Goal: Task Accomplishment & Management: Manage account settings

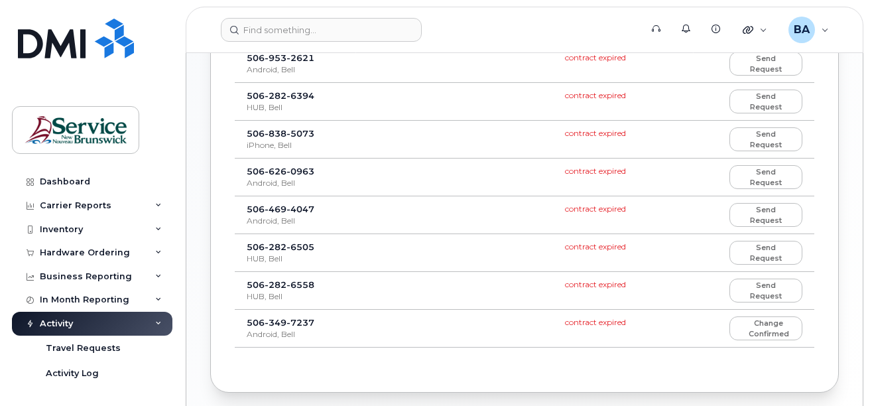
scroll to position [464, 0]
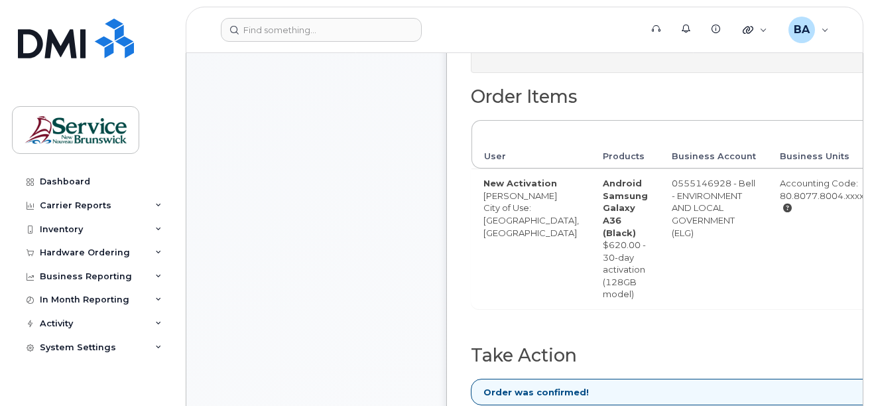
scroll to position [597, 0]
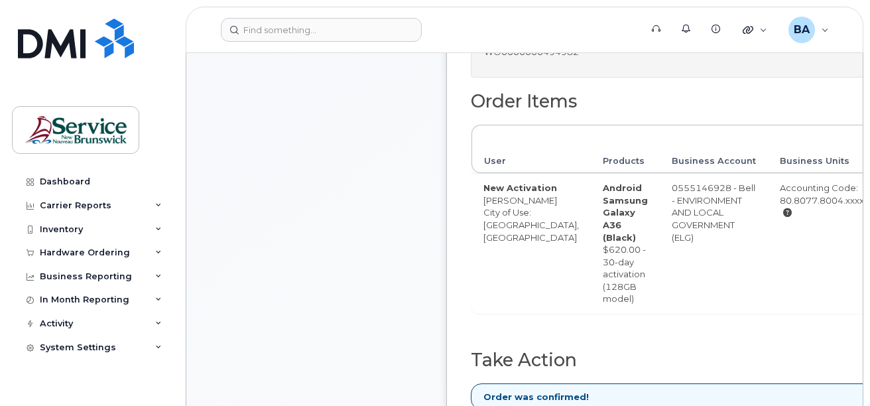
drag, startPoint x: 710, startPoint y: 247, endPoint x: 613, endPoint y: 259, distance: 97.6
click at [613, 259] on tr "New Activation Muhammad Ajmal City of Use: Fredericton, New Brunswick Android S…" at bounding box center [758, 243] width 575 height 140
click at [371, 270] on div "Comments Leave Comment" at bounding box center [316, 97] width 212 height 823
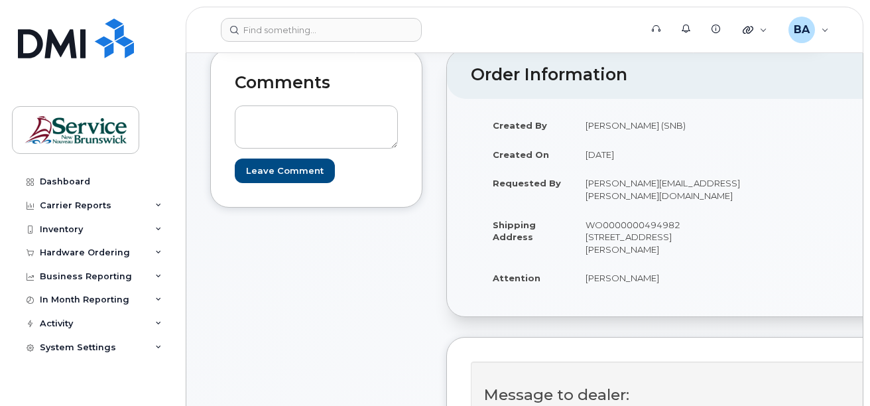
scroll to position [265, 0]
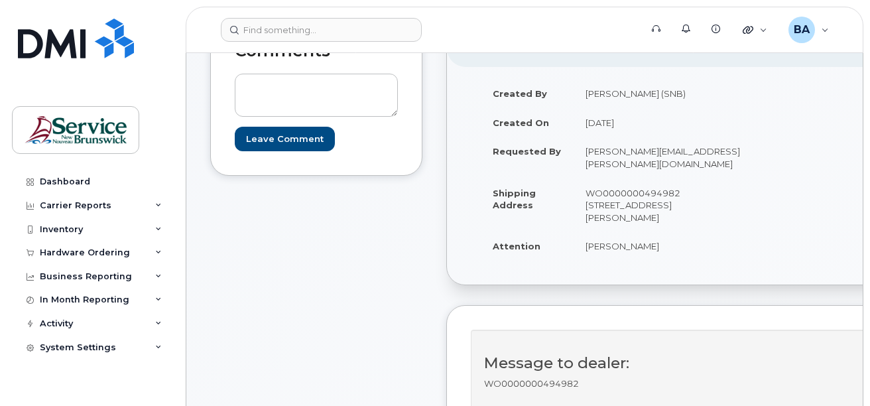
click at [488, 263] on div "Created By Slattery, Matthew (SNB) Created On October 7, 2025 Requested By Chri…" at bounding box center [764, 176] width 635 height 218
click at [469, 253] on div "Created By Slattery, Matthew (SNB) Created On October 7, 2025 Requested By Chri…" at bounding box center [764, 176] width 635 height 218
click at [515, 266] on div "Created By Slattery, Matthew (SNB) Created On October 7, 2025 Requested By Chri…" at bounding box center [764, 176] width 635 height 218
click at [521, 253] on div "Created By Slattery, Matthew (SNB) Created On October 7, 2025 Requested By Chri…" at bounding box center [618, 176] width 294 height 194
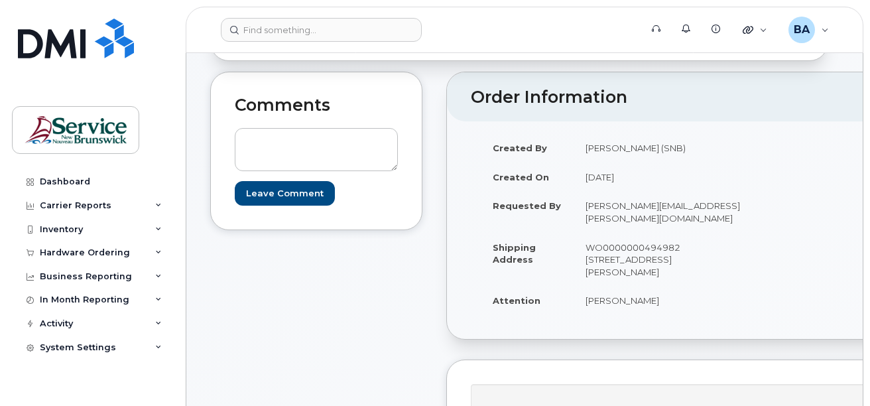
scroll to position [199, 0]
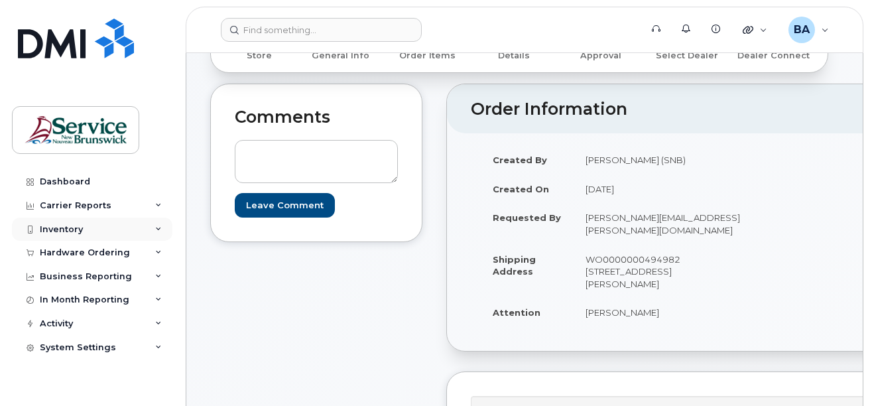
click at [56, 229] on div "Inventory" at bounding box center [61, 229] width 43 height 11
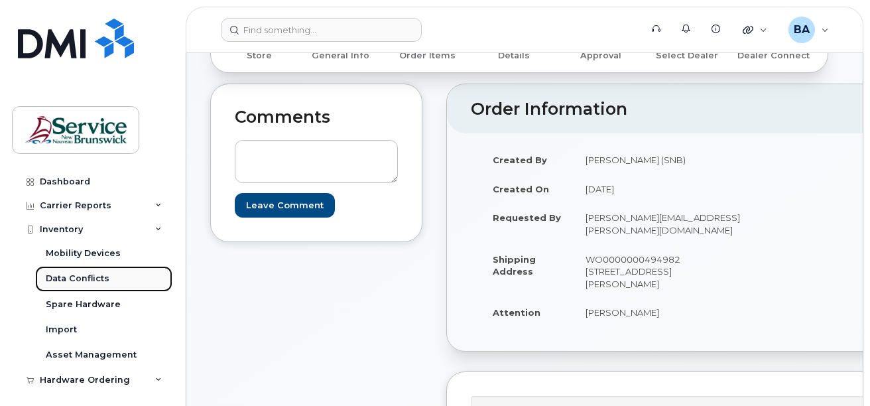
click at [69, 275] on div "Data Conflicts" at bounding box center [78, 279] width 64 height 12
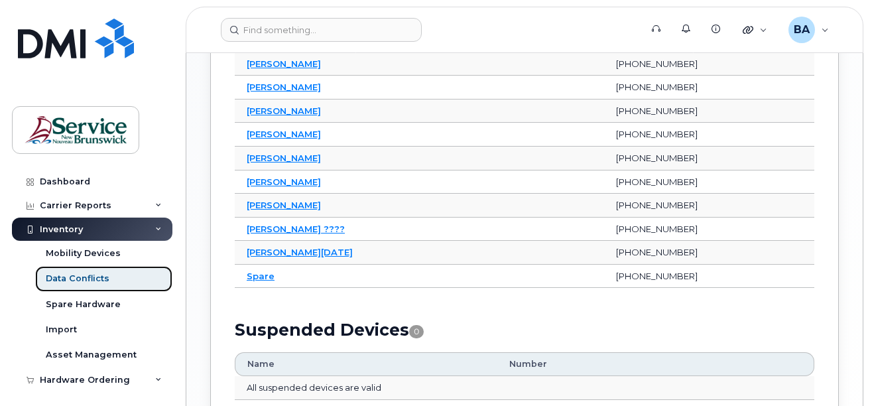
scroll to position [729, 0]
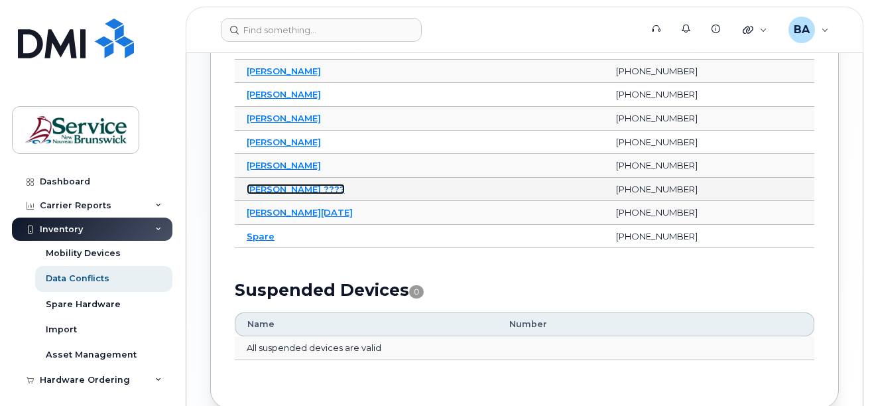
click at [285, 191] on link "Ricky Marmen ????" at bounding box center [296, 189] width 98 height 11
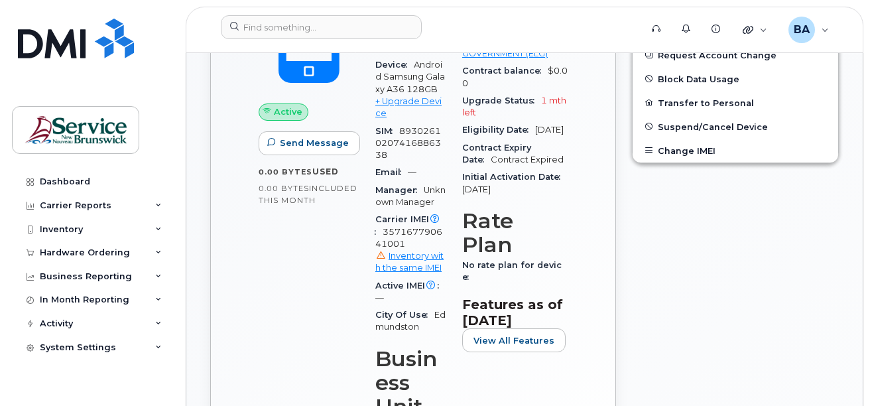
scroll to position [199, 0]
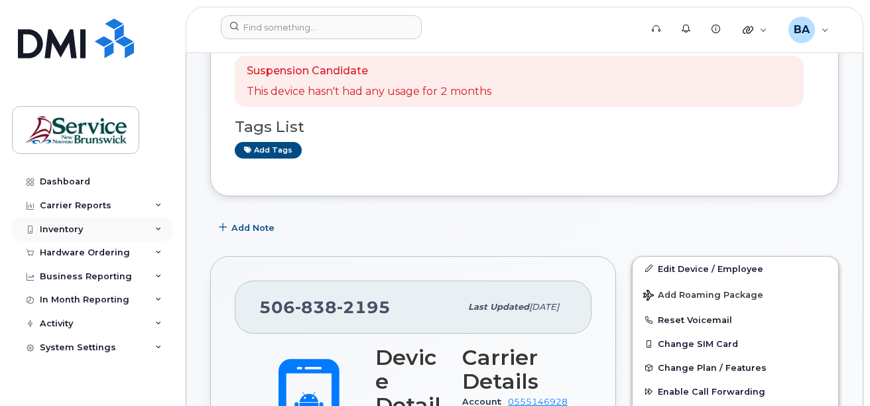
click at [61, 225] on div "Inventory" at bounding box center [61, 229] width 43 height 11
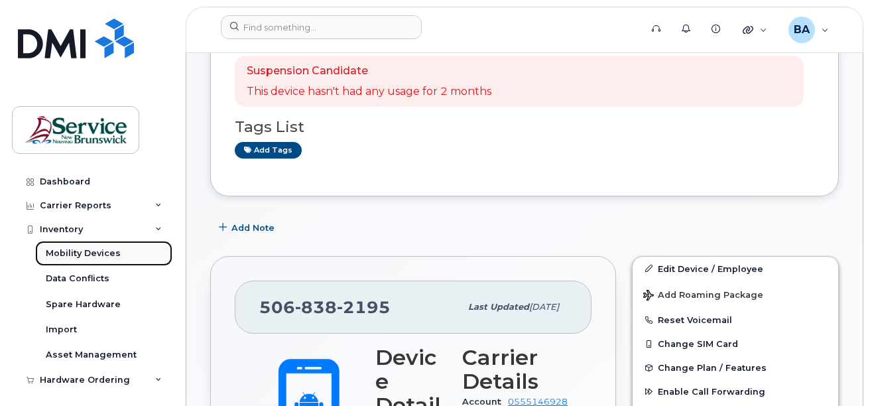
click at [71, 251] on div "Mobility Devices" at bounding box center [83, 253] width 75 height 12
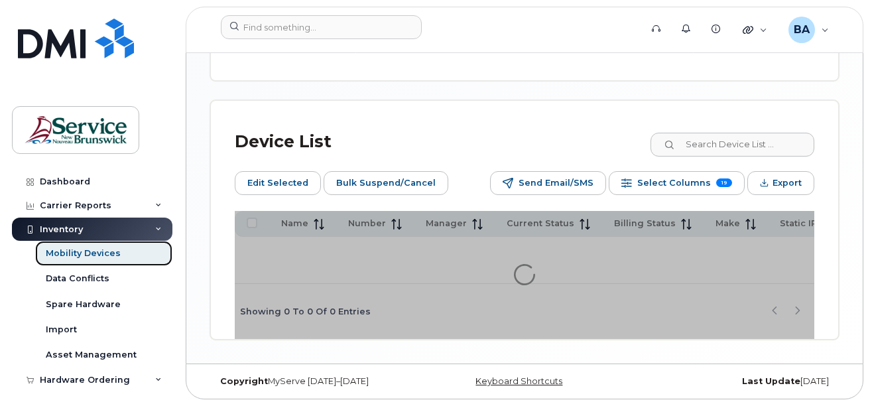
scroll to position [658, 0]
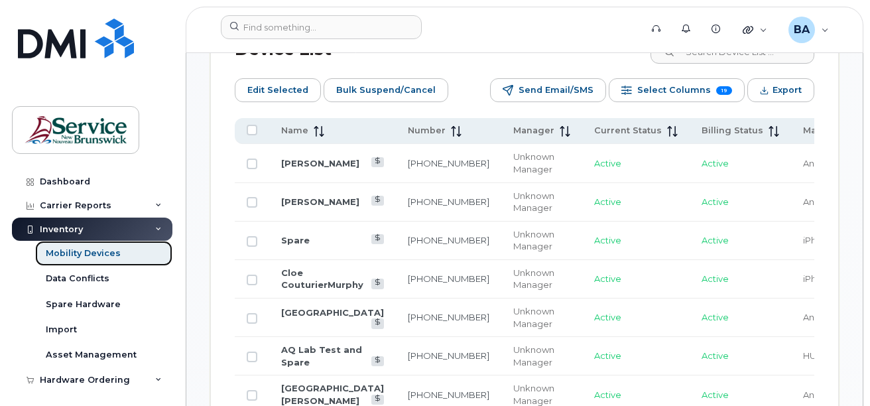
scroll to position [814, 0]
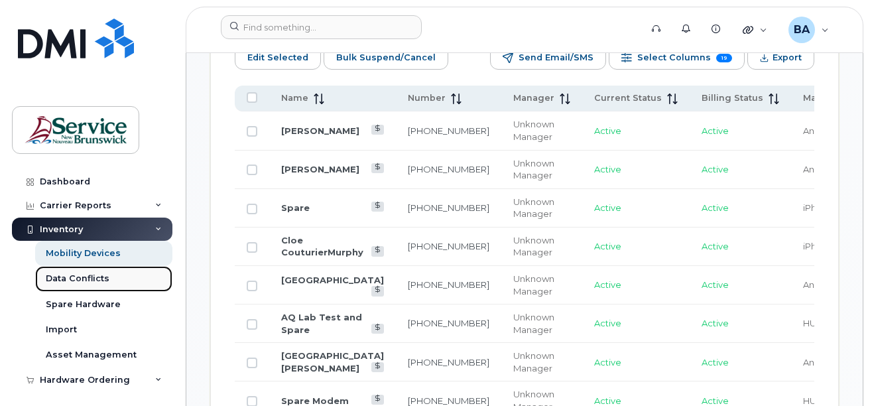
click at [94, 282] on div "Data Conflicts" at bounding box center [78, 279] width 64 height 12
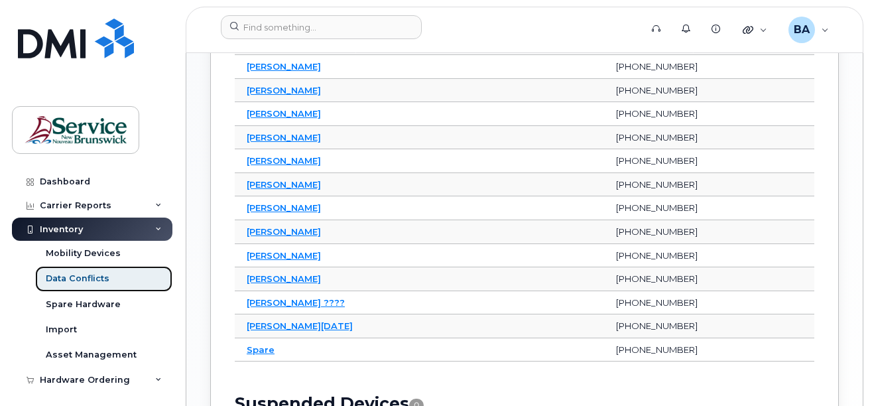
scroll to position [663, 0]
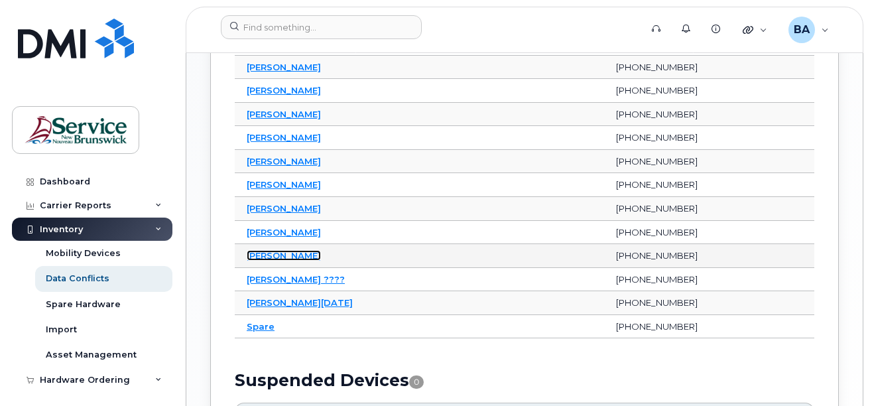
click at [265, 255] on link "[PERSON_NAME]" at bounding box center [284, 255] width 74 height 11
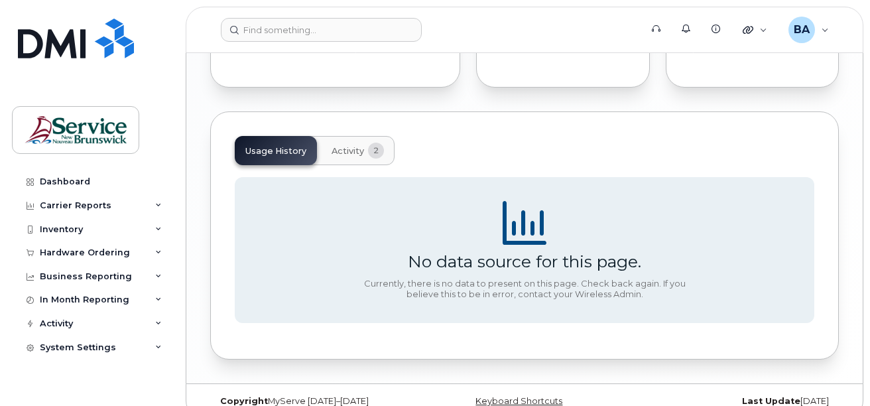
scroll to position [1266, 0]
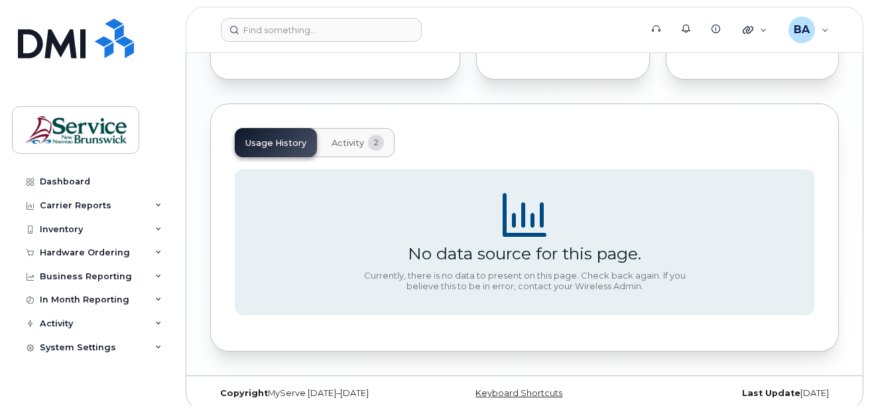
click at [355, 138] on span "Activity" at bounding box center [348, 143] width 32 height 11
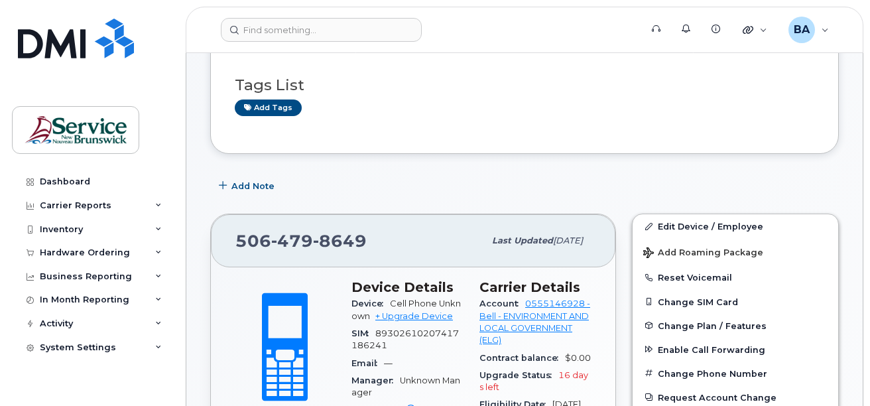
scroll to position [0, 0]
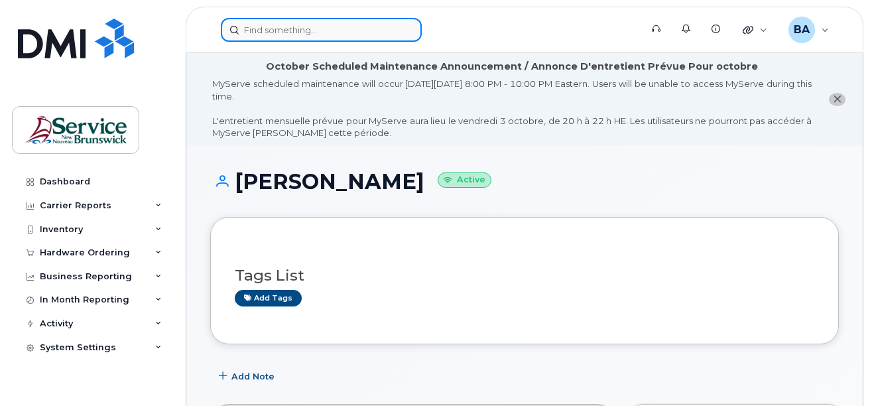
click at [283, 25] on input at bounding box center [321, 30] width 201 height 24
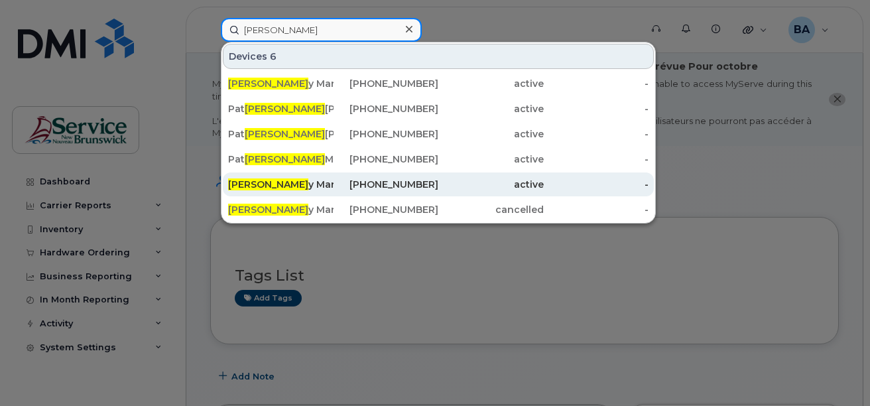
type input "rick"
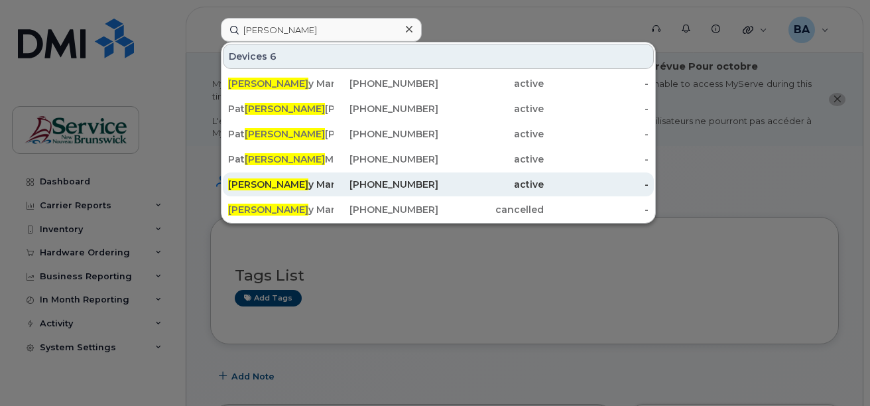
click at [258, 183] on div "Rick y Marmen" at bounding box center [280, 184] width 105 height 13
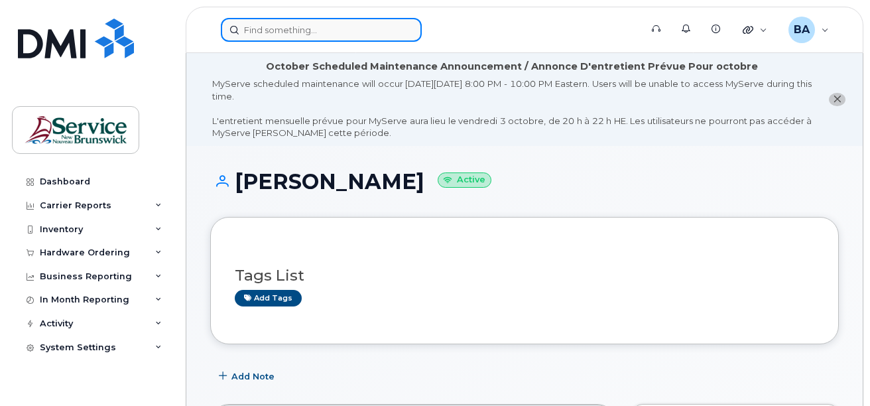
click at [294, 35] on input at bounding box center [321, 30] width 201 height 24
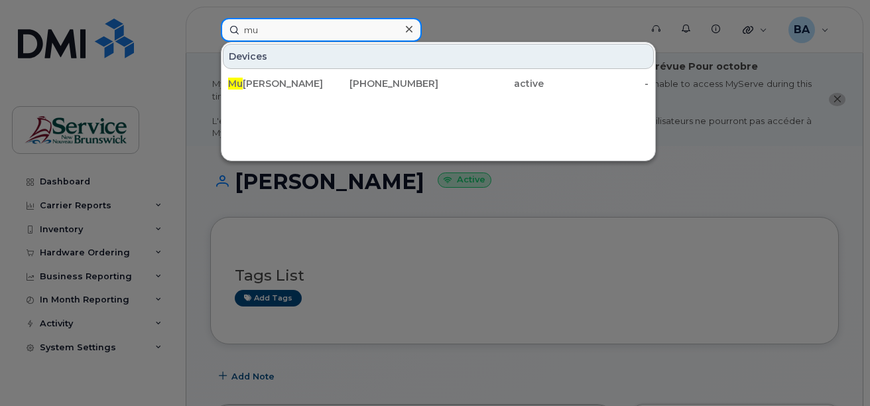
type input "m"
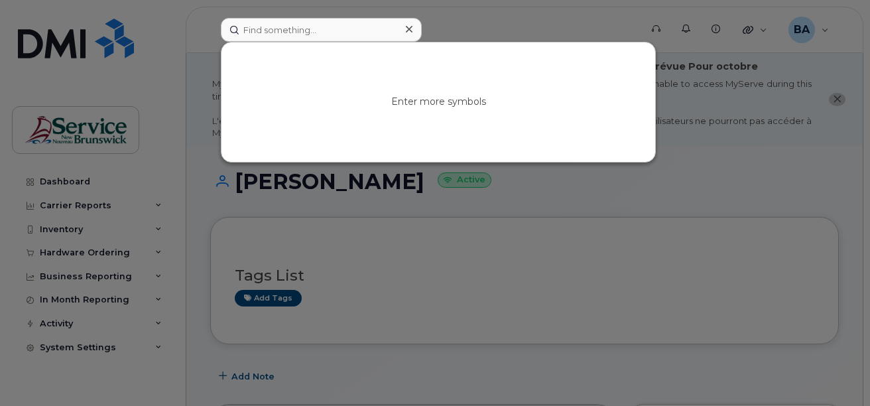
click at [65, 251] on div at bounding box center [435, 203] width 870 height 406
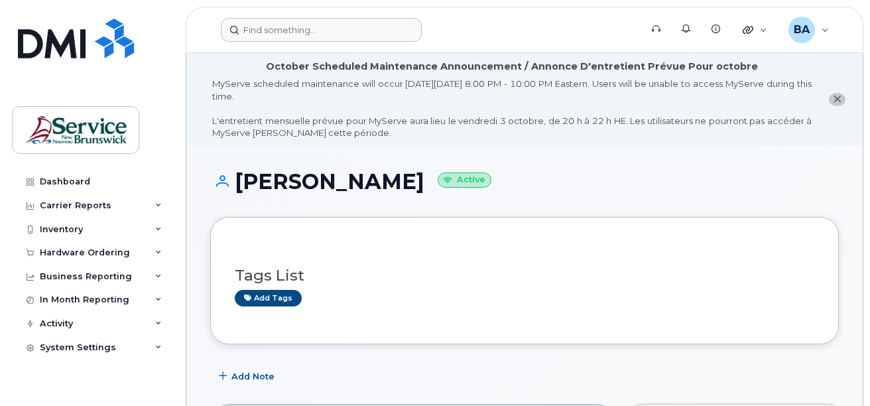
click at [65, 251] on div "Hardware Ordering" at bounding box center [85, 252] width 90 height 11
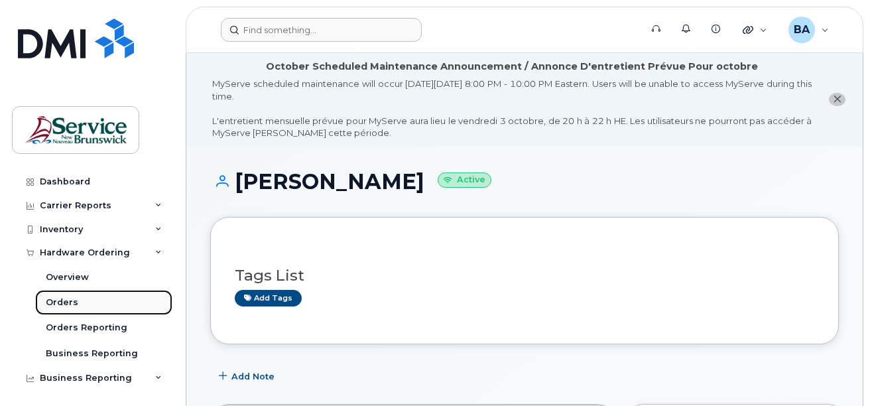
click at [60, 301] on div "Orders" at bounding box center [62, 302] width 32 height 12
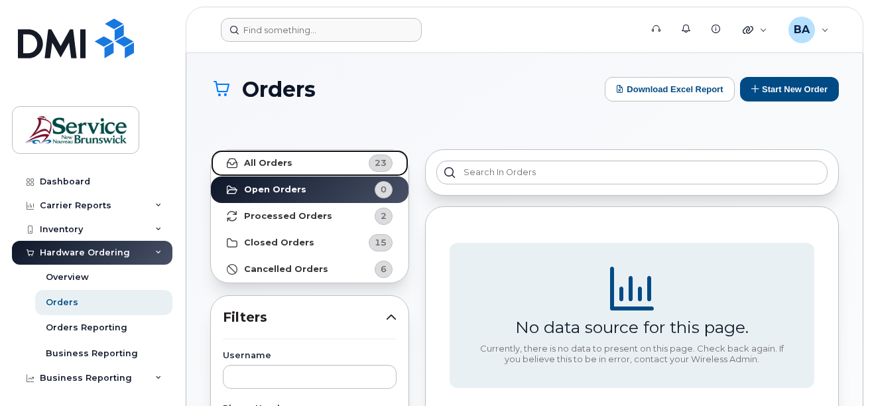
click at [301, 161] on link "All Orders 23" at bounding box center [310, 163] width 198 height 27
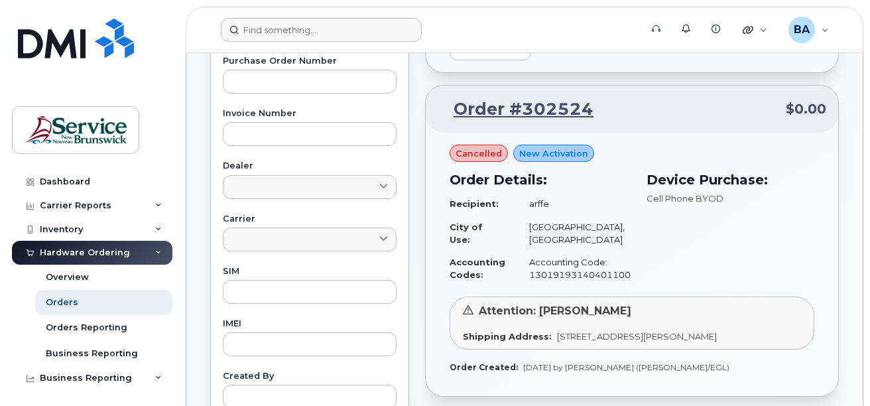
scroll to position [531, 0]
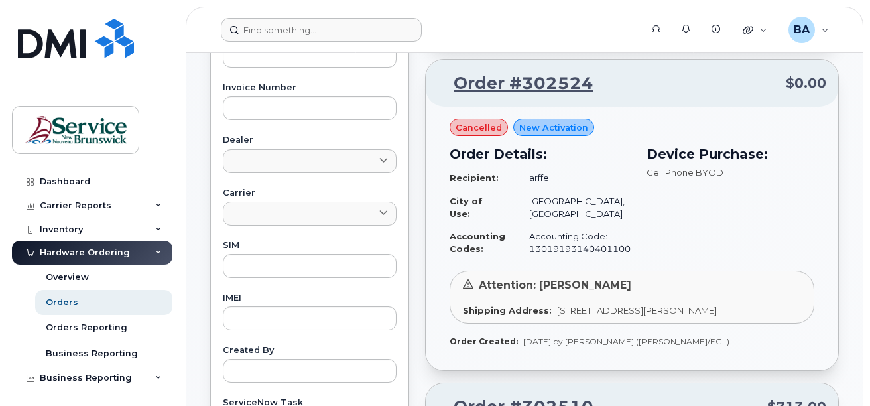
drag, startPoint x: 564, startPoint y: 68, endPoint x: 484, endPoint y: 110, distance: 89.9
click at [484, 121] on span "cancelled" at bounding box center [479, 127] width 46 height 13
click at [483, 121] on span "cancelled" at bounding box center [479, 127] width 46 height 13
click at [714, 243] on div "Device Purchase: Cell Phone BYOD" at bounding box center [731, 202] width 184 height 132
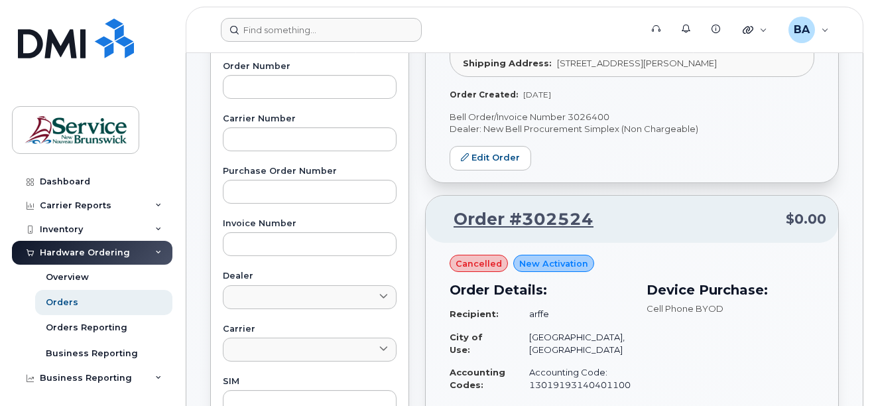
scroll to position [0, 0]
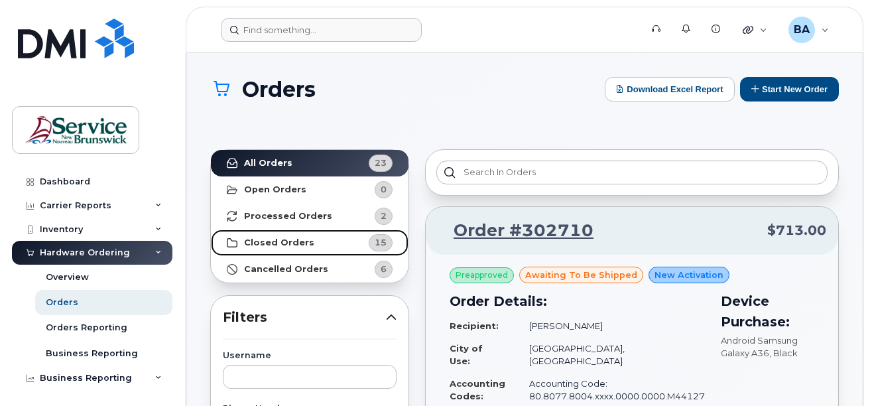
click at [296, 238] on strong "Closed Orders" at bounding box center [279, 242] width 70 height 11
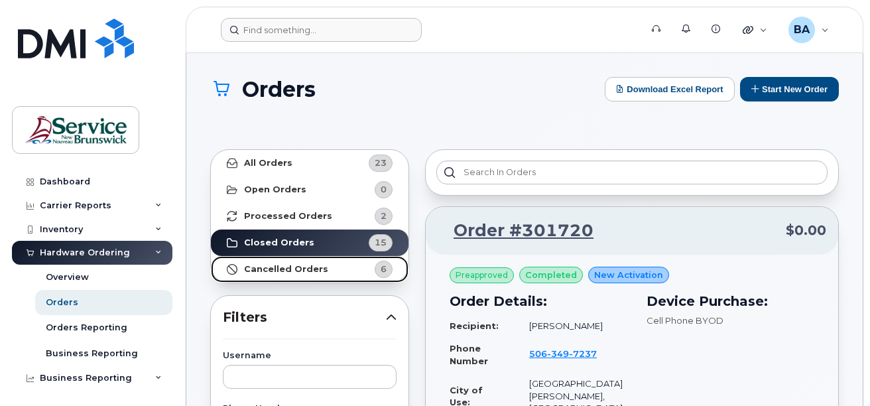
click at [318, 268] on strong "Cancelled Orders" at bounding box center [286, 269] width 84 height 11
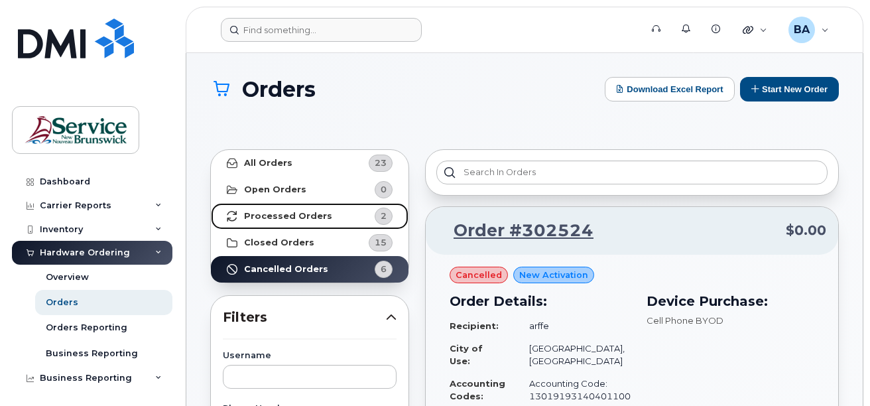
click at [301, 217] on strong "Processed Orders" at bounding box center [288, 216] width 88 height 11
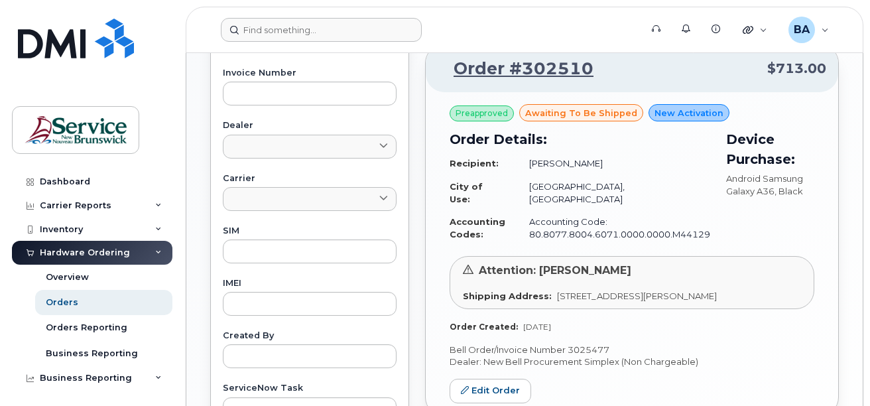
scroll to position [527, 0]
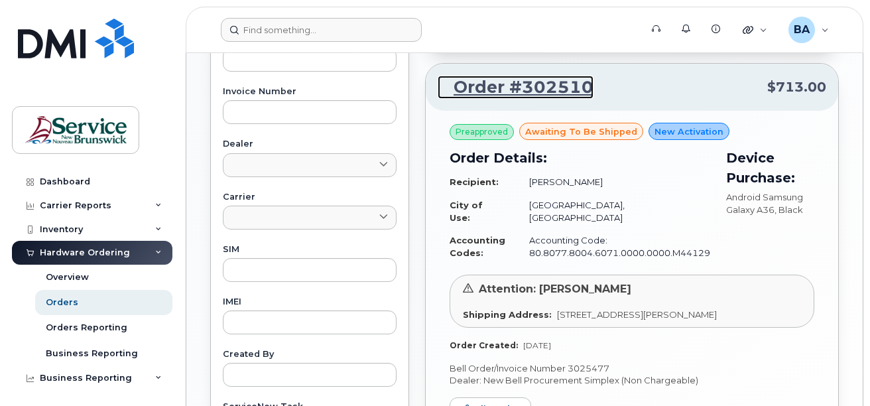
click at [532, 76] on link "Order #302510" at bounding box center [516, 88] width 156 height 24
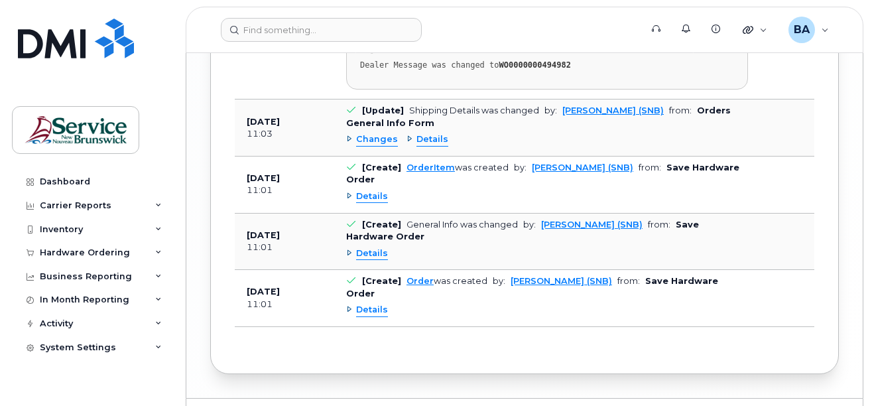
scroll to position [2078, 0]
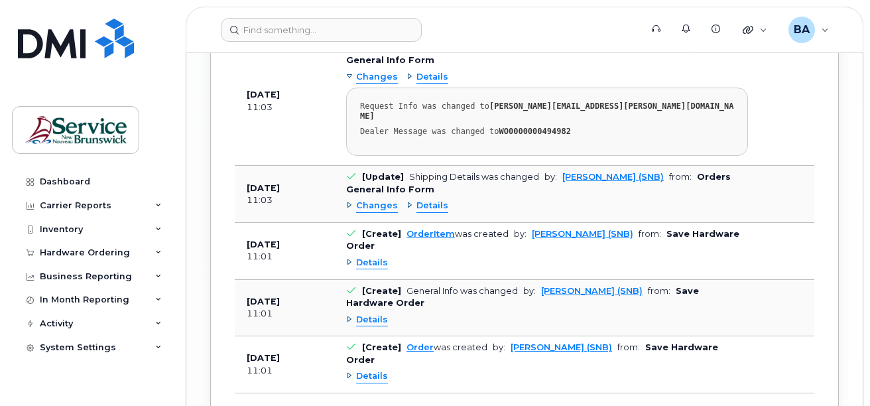
click at [418, 200] on span "Details" at bounding box center [432, 206] width 32 height 13
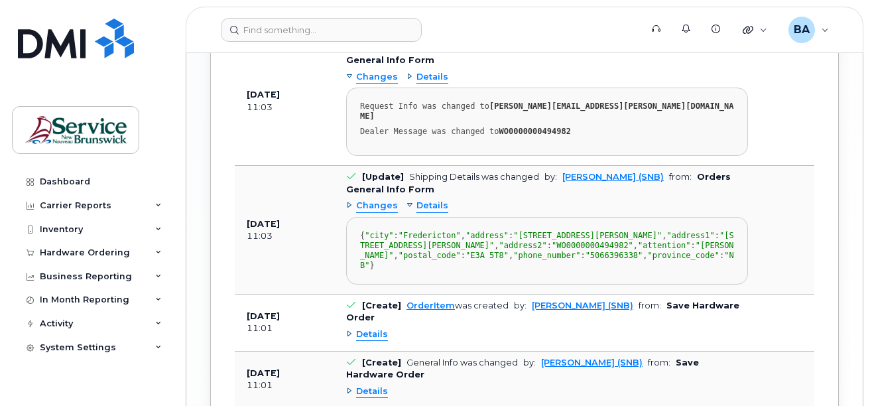
click at [369, 200] on span "Changes" at bounding box center [377, 206] width 42 height 13
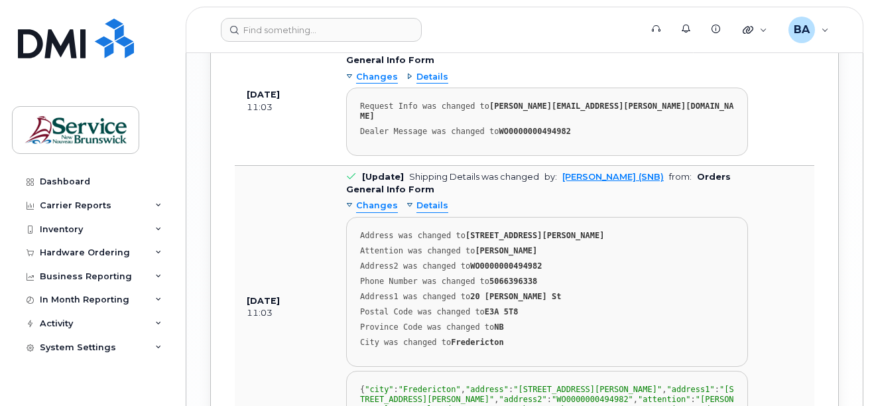
click at [428, 200] on span "Details" at bounding box center [432, 206] width 32 height 13
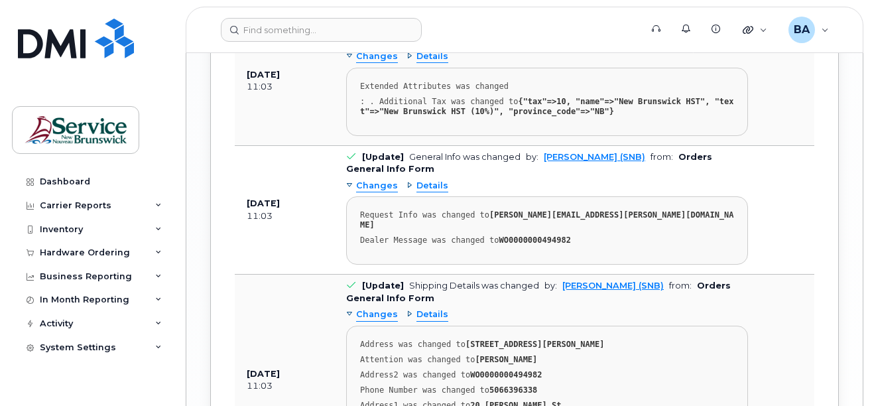
scroll to position [1946, 0]
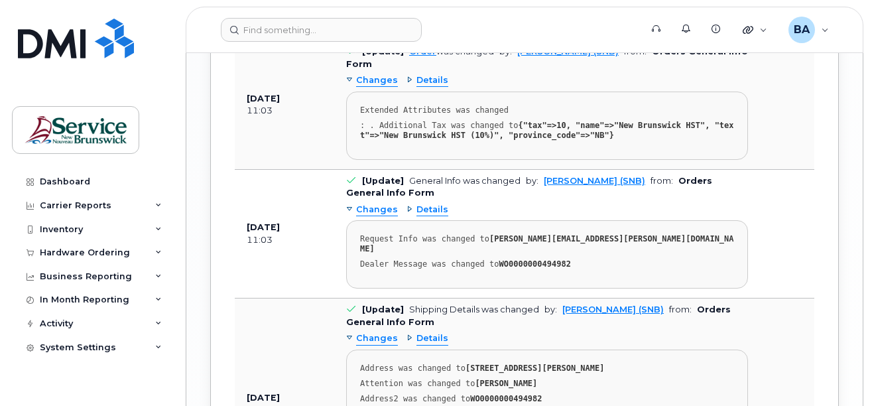
click at [428, 204] on span "Details" at bounding box center [432, 210] width 32 height 13
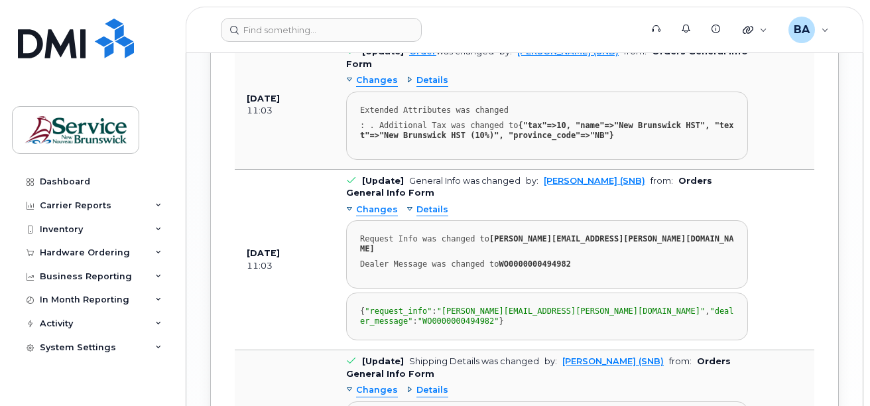
click at [428, 204] on span "Details" at bounding box center [432, 210] width 32 height 13
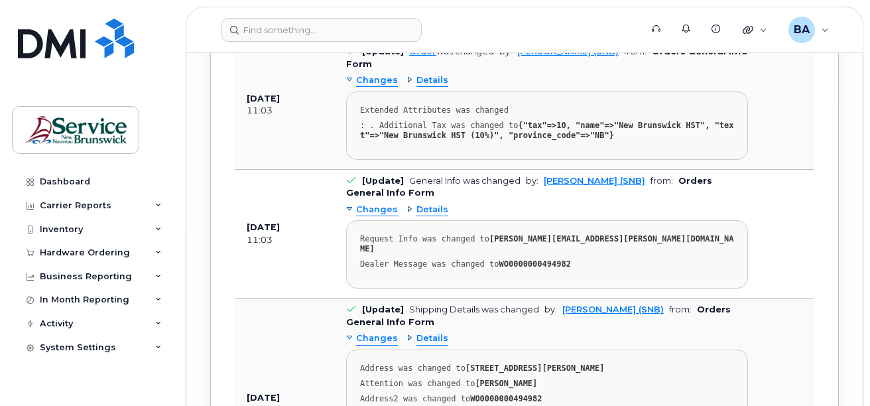
click at [385, 204] on span "Changes" at bounding box center [377, 210] width 42 height 13
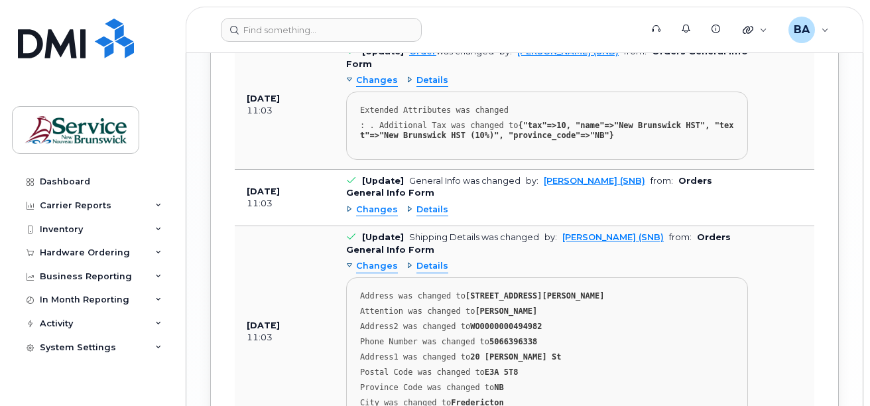
click at [385, 204] on span "Changes" at bounding box center [377, 210] width 42 height 13
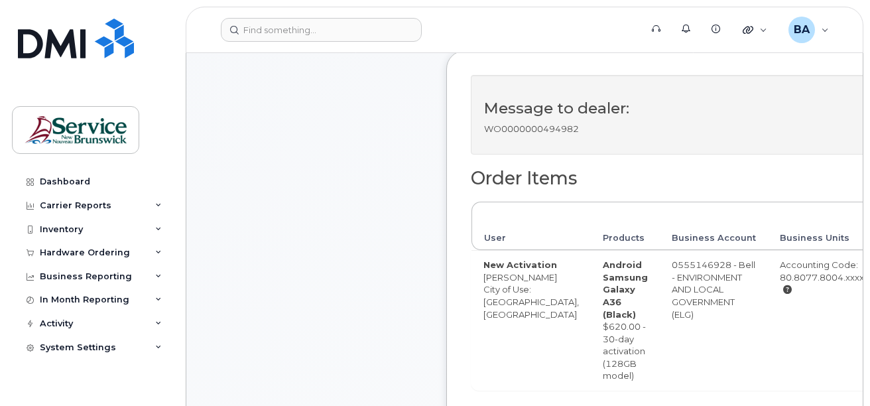
scroll to position [487, 0]
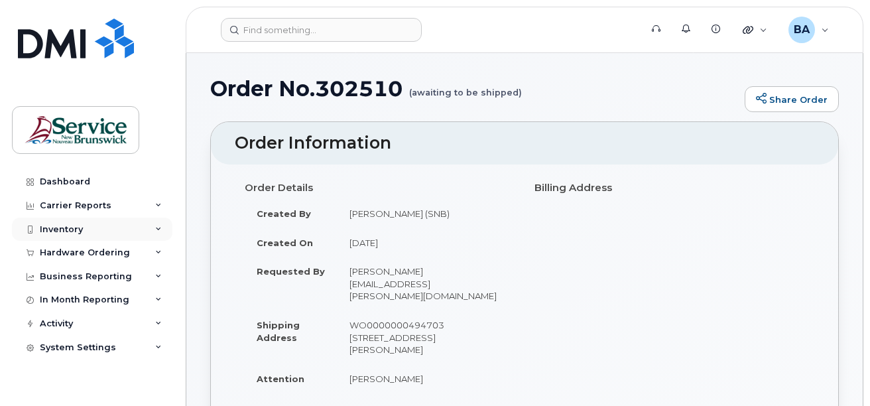
click at [66, 224] on div "Inventory" at bounding box center [61, 229] width 43 height 11
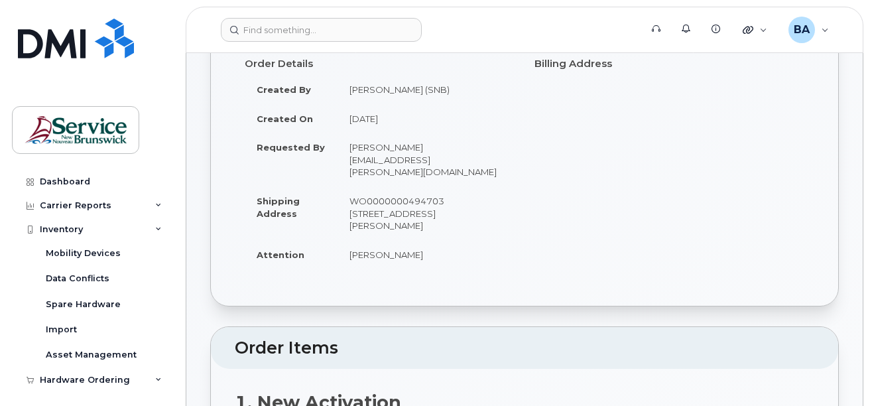
scroll to position [133, 0]
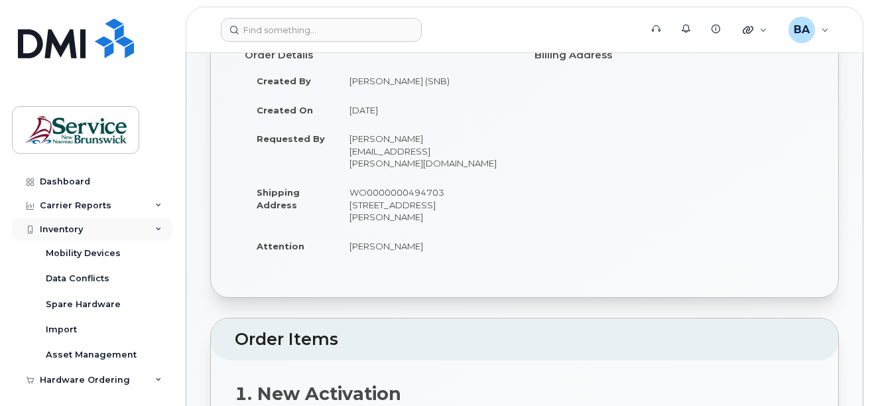
click at [67, 225] on div "Inventory" at bounding box center [61, 229] width 43 height 11
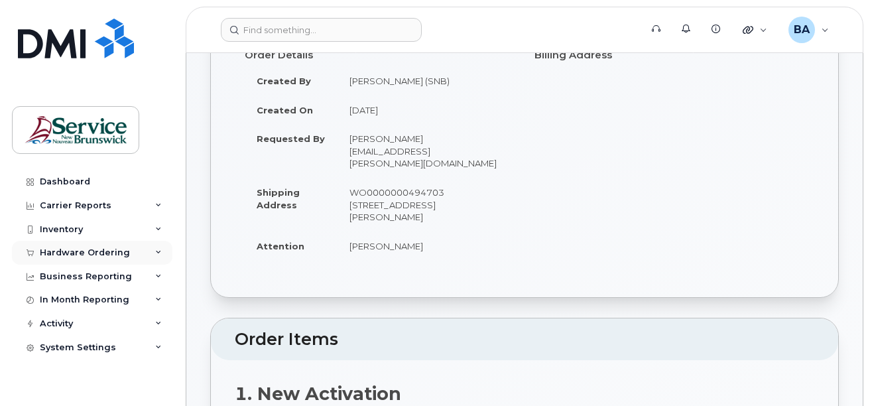
click at [66, 247] on div "Hardware Ordering" at bounding box center [85, 252] width 90 height 11
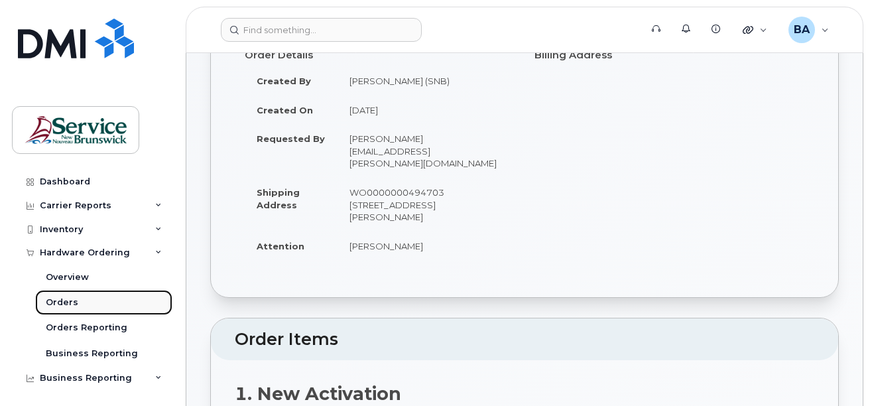
click at [62, 299] on div "Orders" at bounding box center [62, 302] width 32 height 12
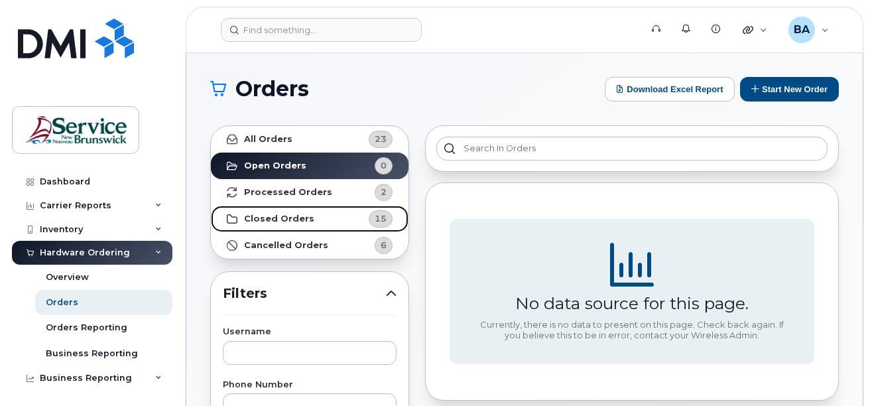
click at [312, 219] on link "Closed Orders 15" at bounding box center [310, 219] width 198 height 27
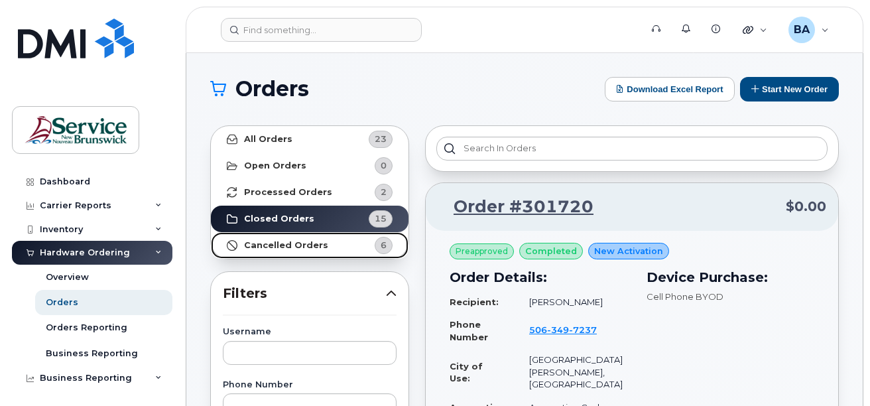
click at [305, 244] on strong "Cancelled Orders" at bounding box center [286, 245] width 84 height 11
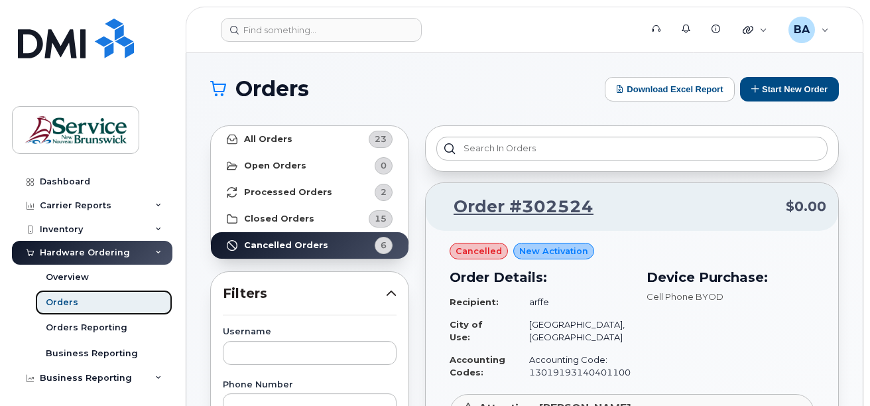
click at [76, 300] on link "Orders" at bounding box center [103, 302] width 137 height 25
click at [57, 299] on div "Orders" at bounding box center [62, 302] width 32 height 12
click at [70, 223] on div "Inventory" at bounding box center [92, 230] width 160 height 24
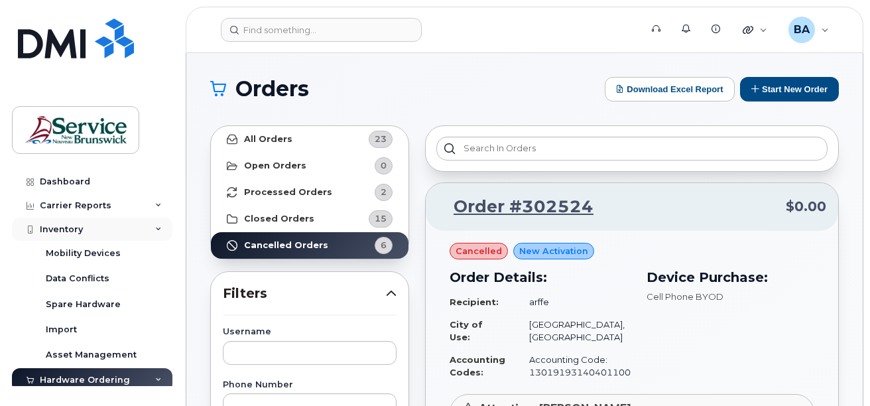
click at [66, 226] on div "Inventory" at bounding box center [61, 229] width 43 height 11
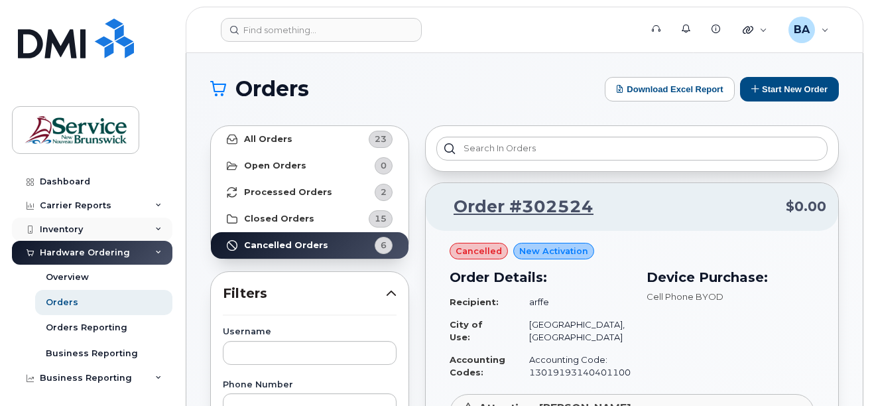
click at [66, 226] on div "Inventory" at bounding box center [61, 229] width 43 height 11
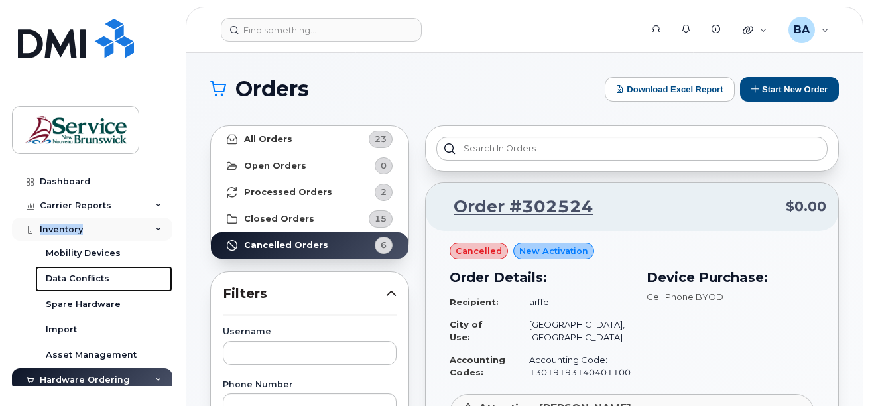
click at [65, 281] on div "Data Conflicts" at bounding box center [78, 279] width 64 height 12
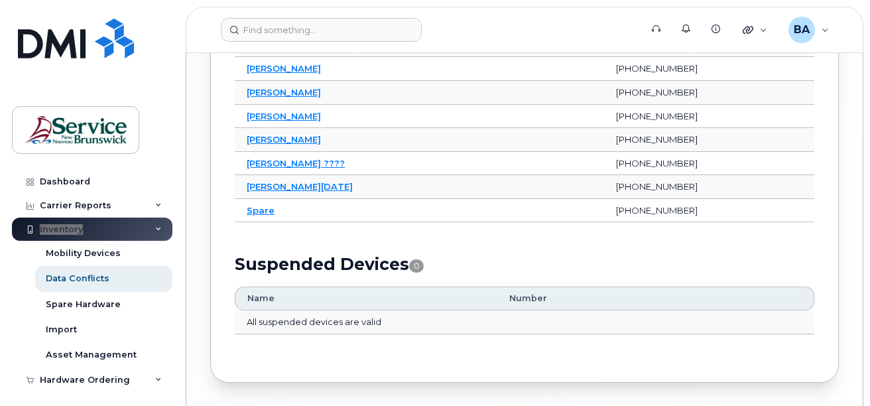
scroll to position [732, 0]
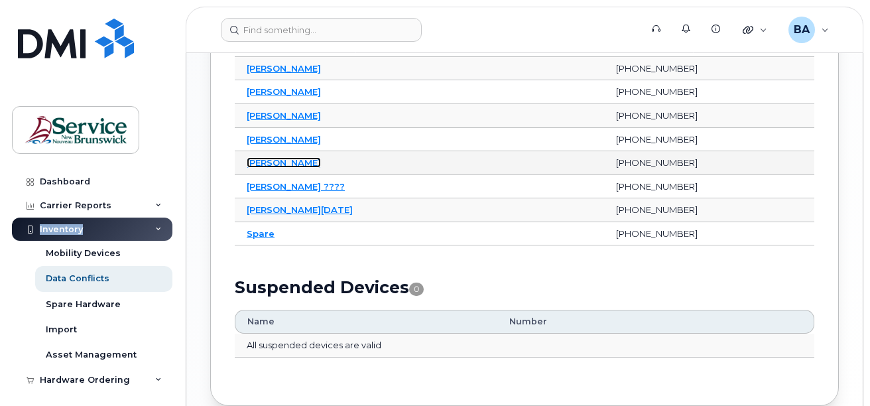
click at [303, 160] on link "[PERSON_NAME]" at bounding box center [284, 162] width 74 height 11
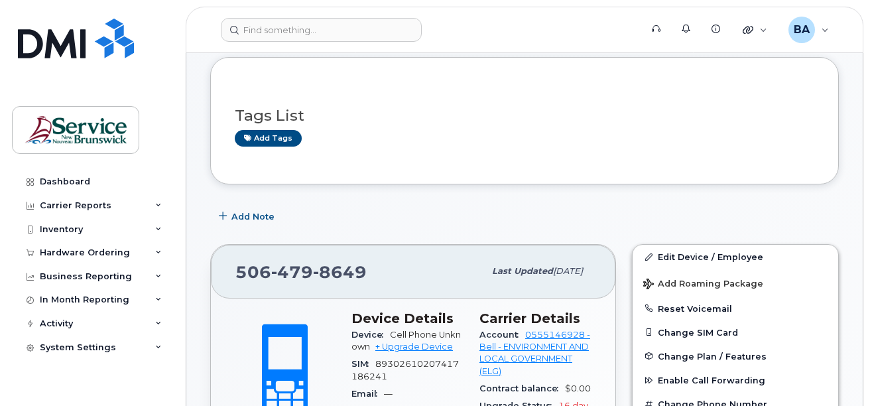
scroll to position [66, 0]
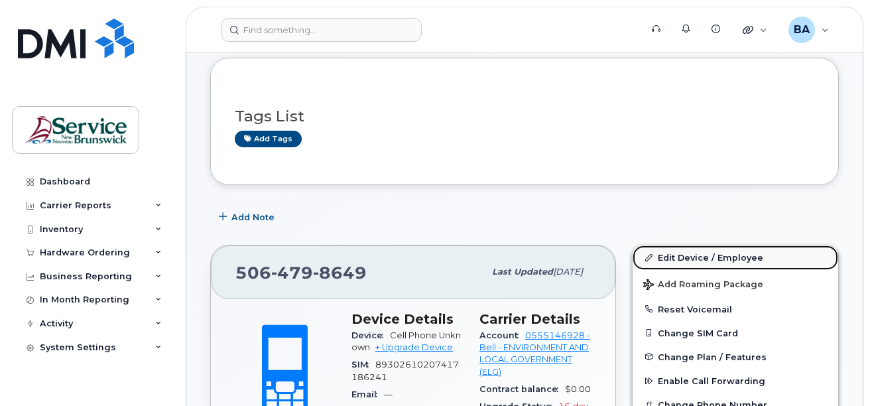
click at [669, 255] on link "Edit Device / Employee" at bounding box center [736, 257] width 206 height 24
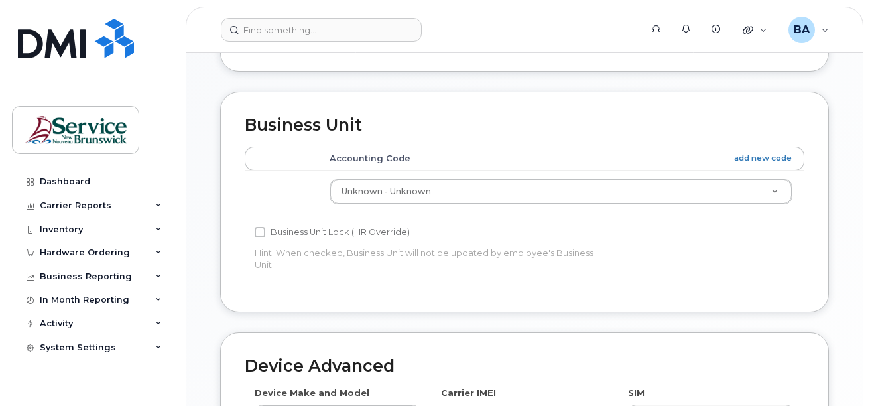
scroll to position [531, 0]
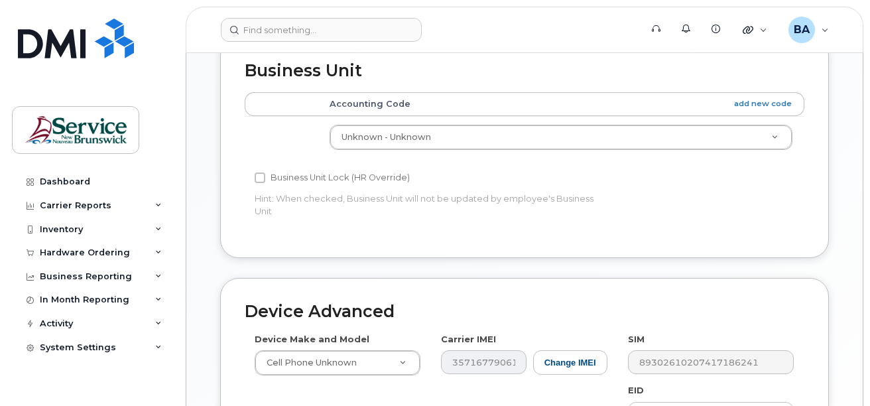
click at [607, 192] on p "Hint: When checked, Business Unit will not be updated by employee's Business Un…" at bounding box center [431, 204] width 353 height 25
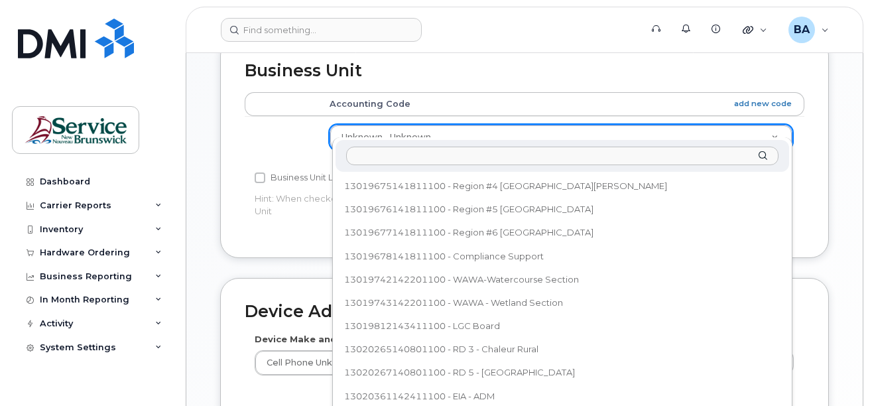
scroll to position [414, 0]
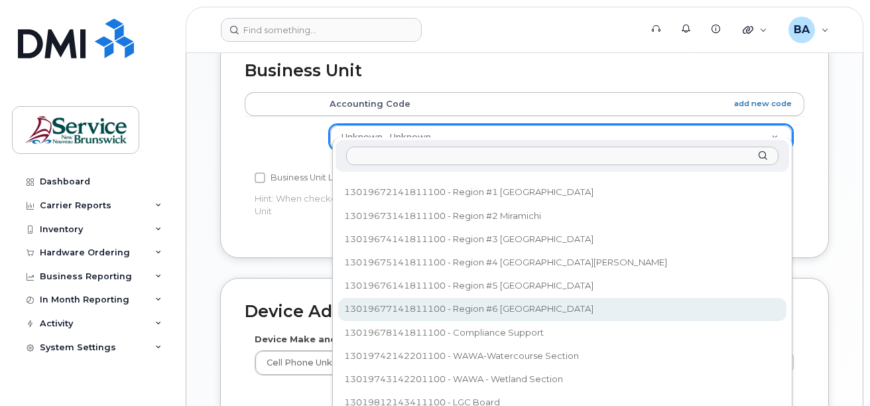
select select "35678087"
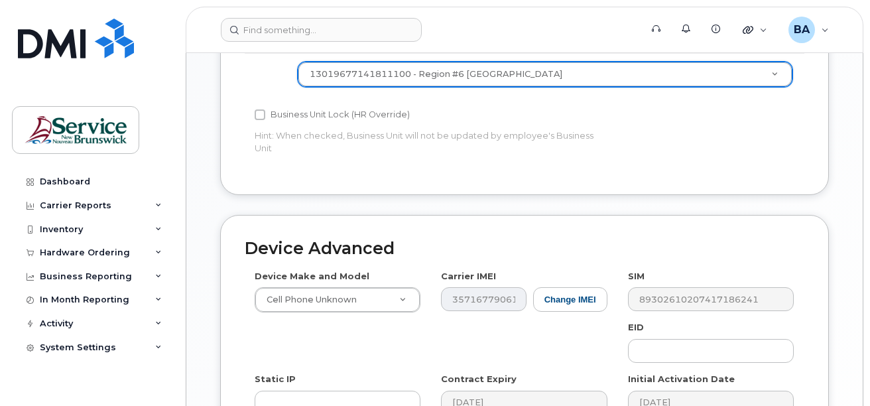
scroll to position [786, 0]
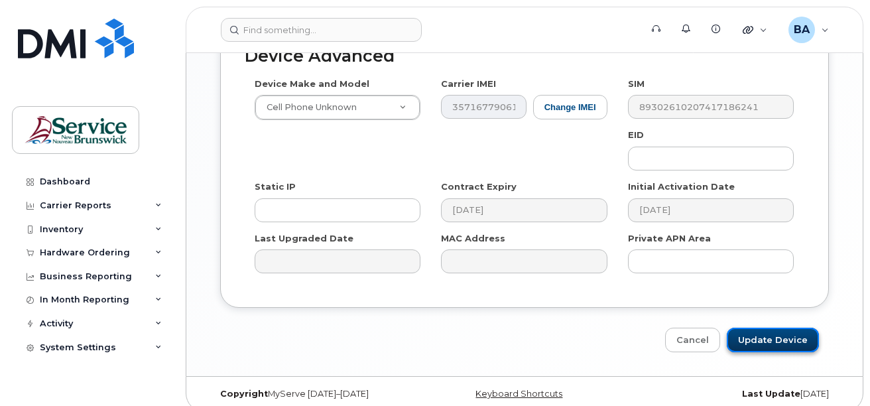
click at [763, 328] on input "Update Device" at bounding box center [773, 340] width 92 height 25
type input "Saving..."
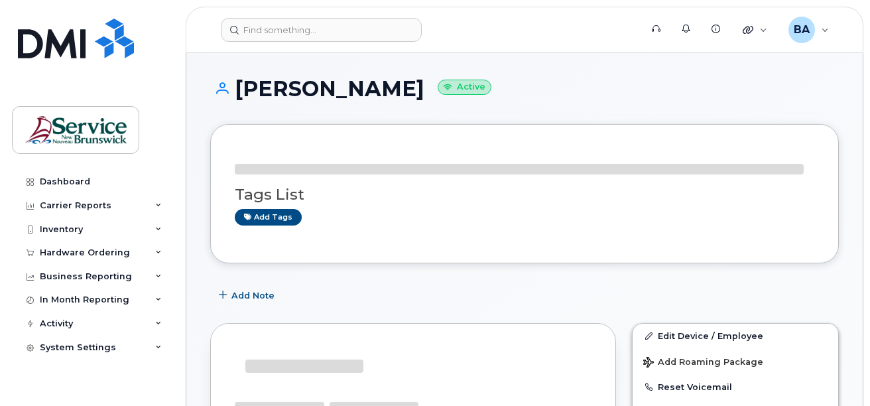
click at [60, 228] on div "Inventory" at bounding box center [61, 229] width 43 height 11
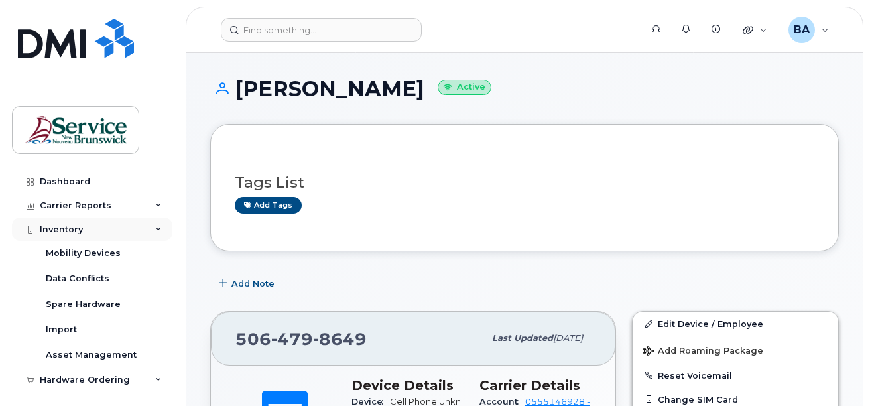
click at [52, 229] on div "Inventory" at bounding box center [61, 229] width 43 height 11
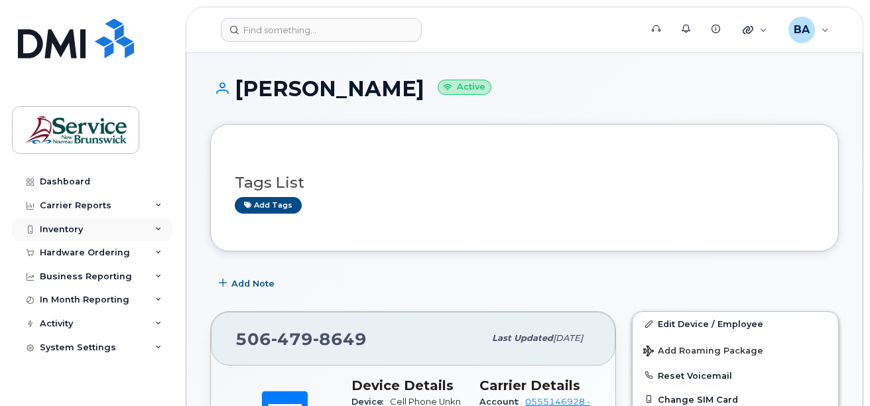
click at [50, 229] on div "Inventory" at bounding box center [61, 229] width 43 height 11
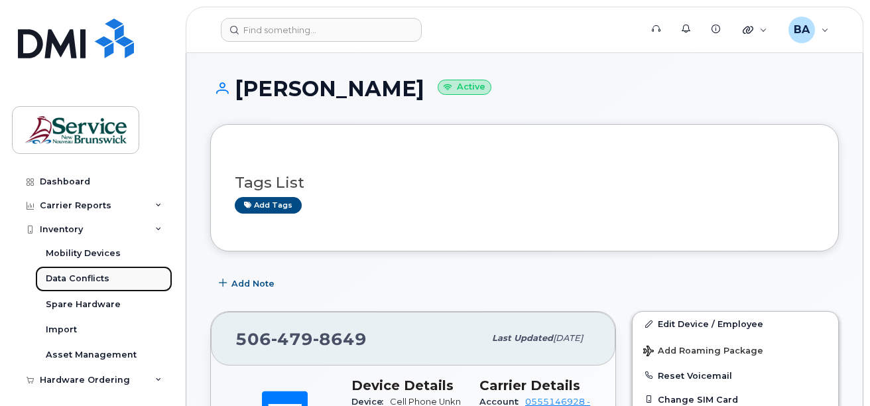
click at [64, 275] on div "Data Conflicts" at bounding box center [78, 279] width 64 height 12
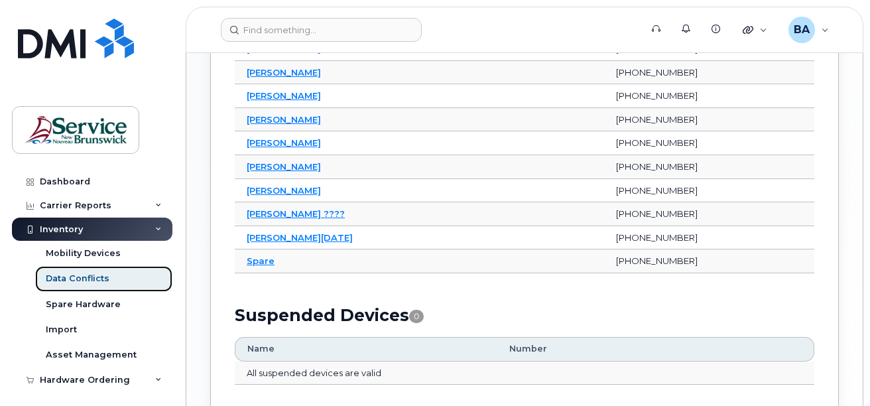
scroll to position [729, 0]
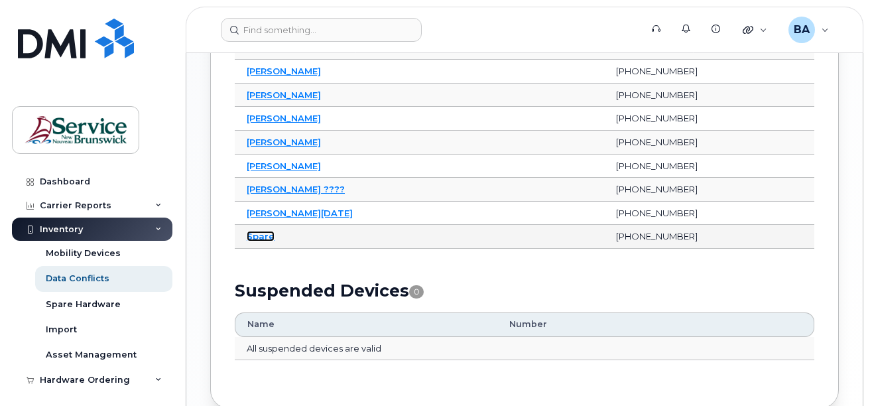
click at [255, 236] on link "Spare" at bounding box center [261, 236] width 28 height 11
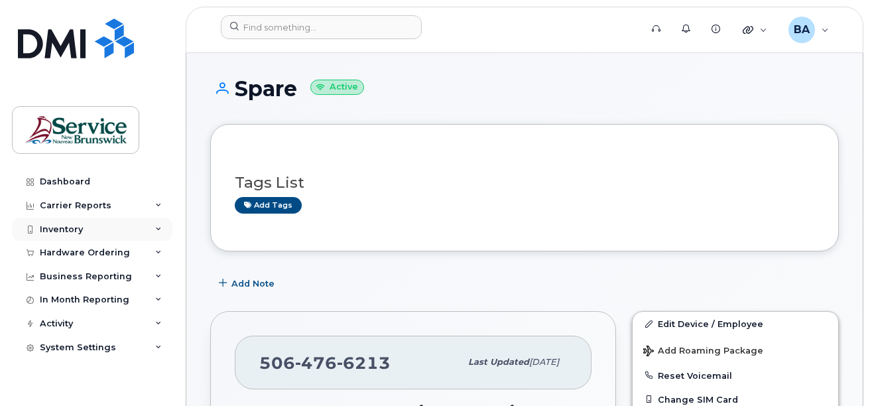
click at [62, 224] on div "Inventory" at bounding box center [61, 229] width 43 height 11
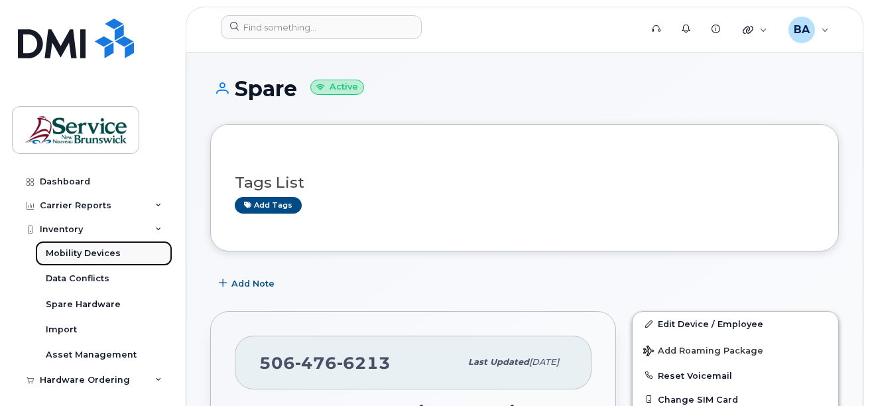
click at [60, 249] on div "Mobility Devices" at bounding box center [83, 253] width 75 height 12
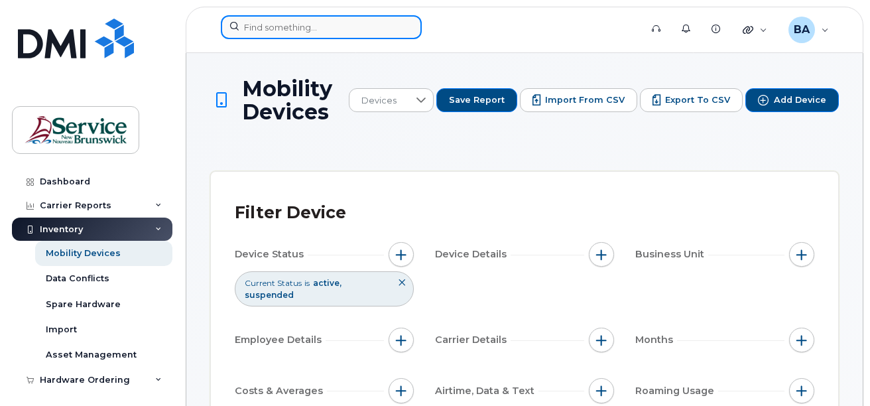
click at [358, 25] on input at bounding box center [321, 27] width 201 height 24
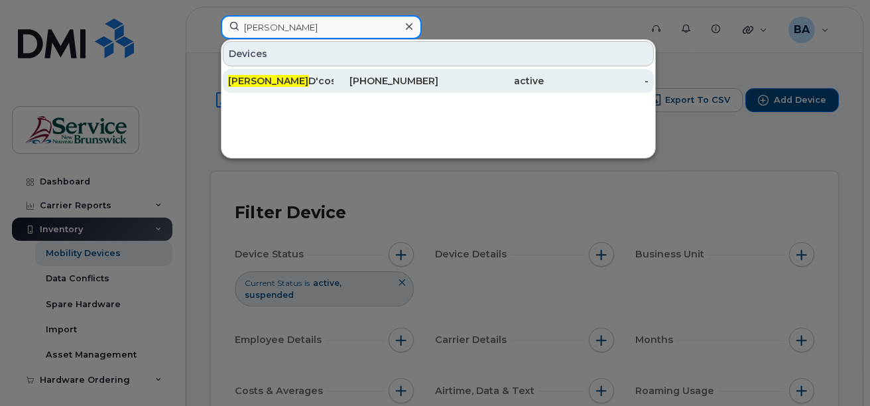
type input "emma"
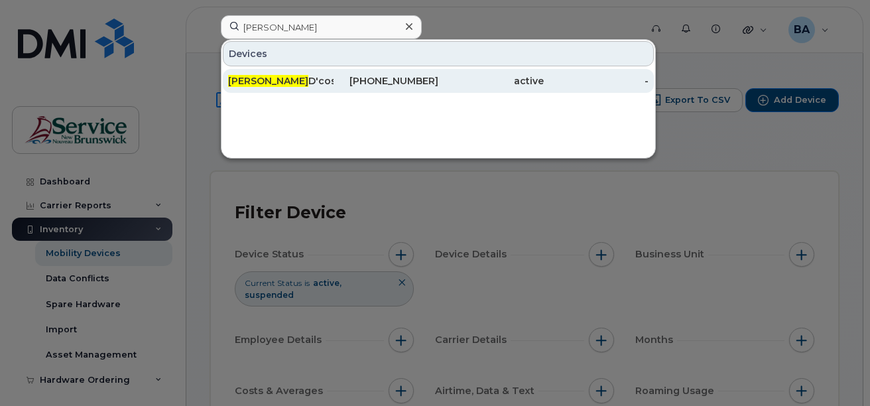
click at [271, 82] on div "Emma D'costa" at bounding box center [280, 80] width 105 height 13
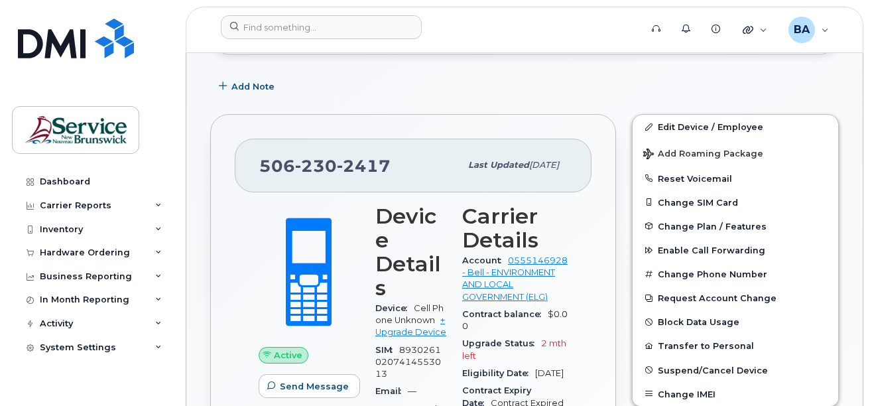
scroll to position [332, 0]
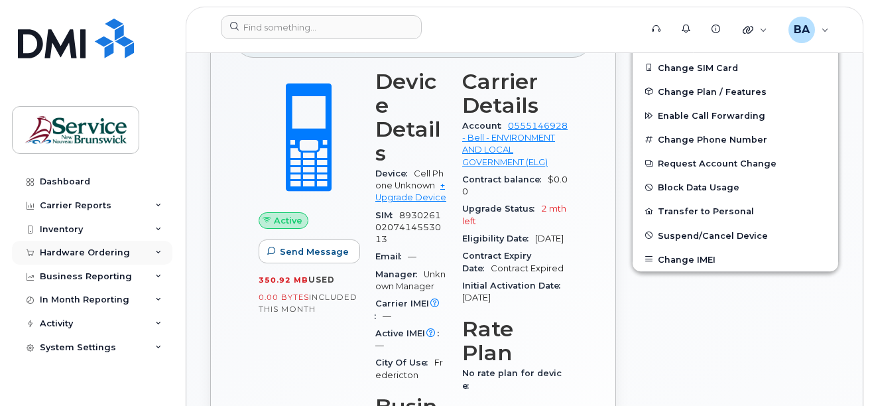
click at [79, 251] on div "Hardware Ordering" at bounding box center [85, 252] width 90 height 11
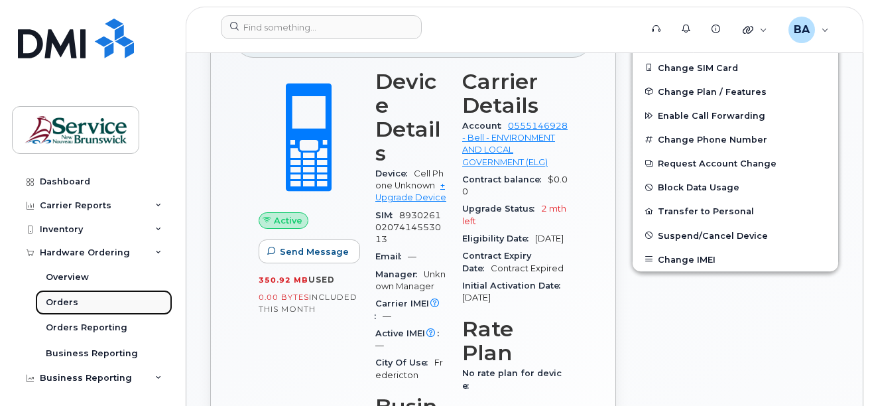
click at [54, 300] on div "Orders" at bounding box center [62, 302] width 32 height 12
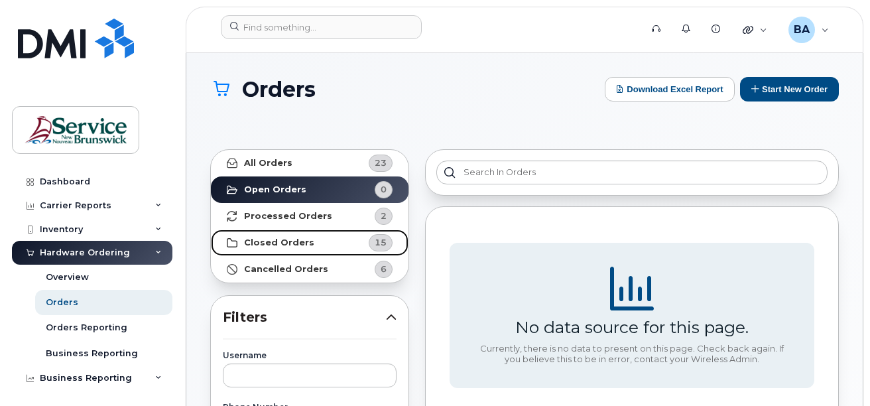
click at [306, 242] on strong "Closed Orders" at bounding box center [279, 242] width 70 height 11
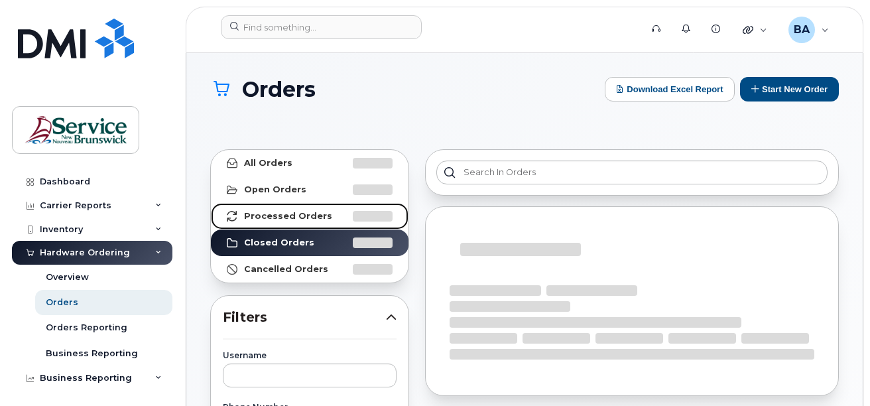
click at [306, 218] on strong "Processed Orders" at bounding box center [288, 216] width 88 height 11
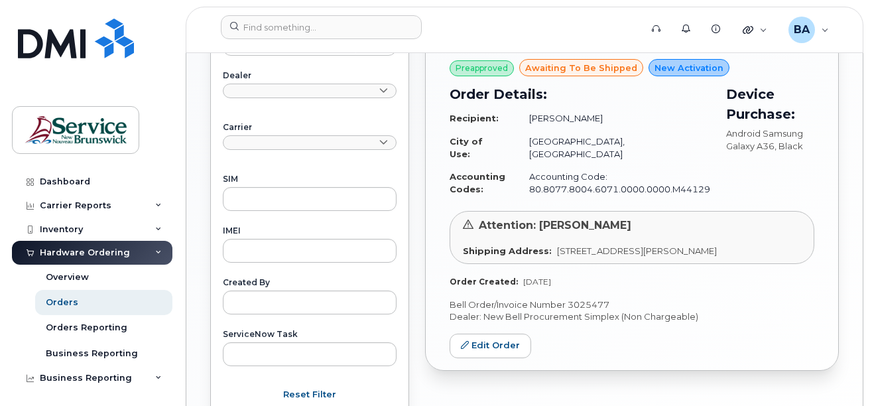
scroll to position [597, 0]
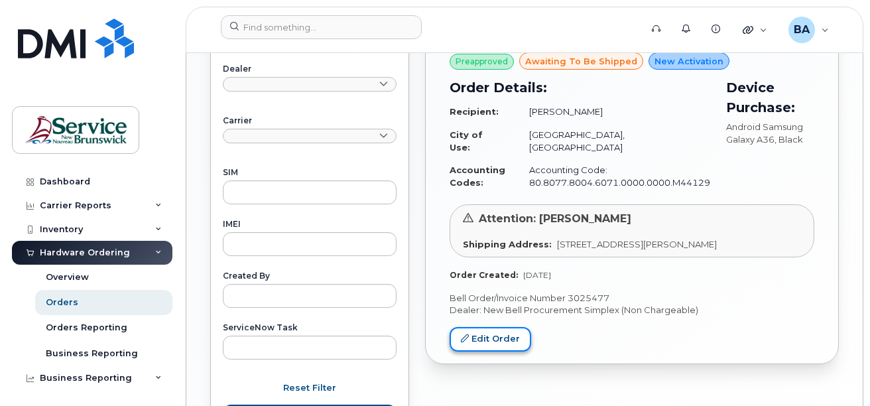
click at [483, 327] on link "Edit Order" at bounding box center [491, 339] width 82 height 25
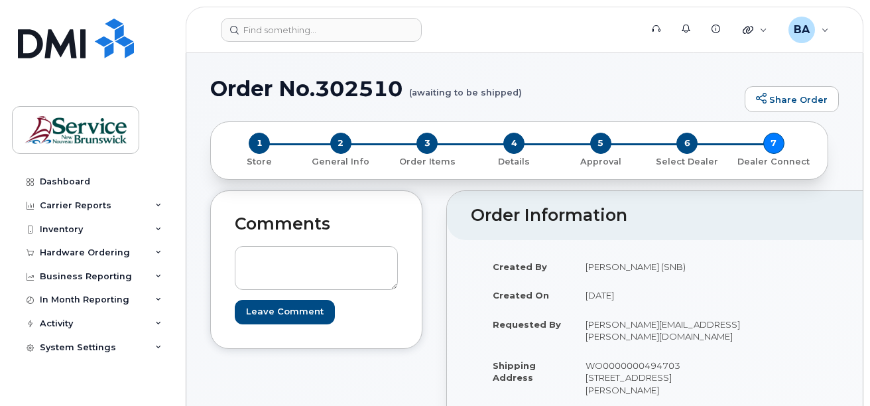
drag, startPoint x: 806, startPoint y: 289, endPoint x: 680, endPoint y: 276, distance: 127.4
click at [680, 276] on div "Created By [PERSON_NAME] (SNB) Created On [DATE] Requested By [PERSON_NAME][EMA…" at bounding box center [767, 349] width 592 height 194
click at [759, 277] on div "Created By [PERSON_NAME] (SNB) Created On [DATE] Requested By [PERSON_NAME][EMA…" at bounding box center [767, 349] width 592 height 194
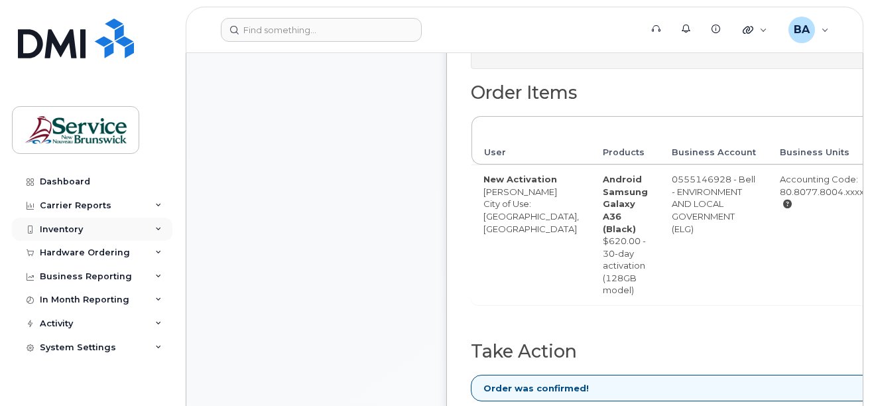
scroll to position [619, 0]
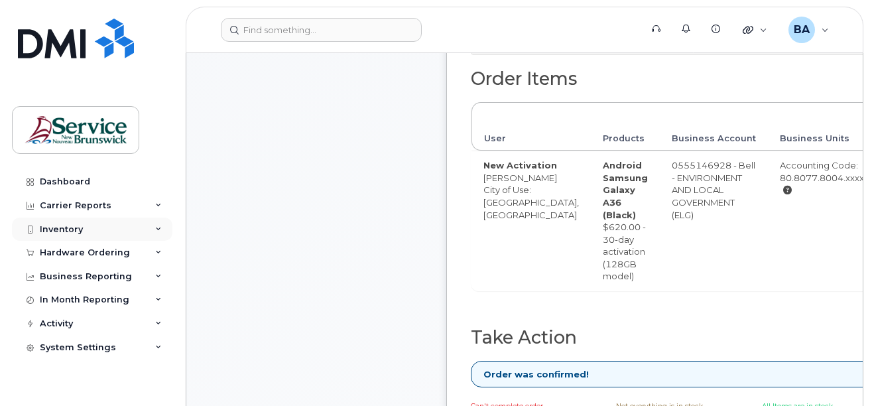
click at [54, 227] on div "Inventory" at bounding box center [61, 229] width 43 height 11
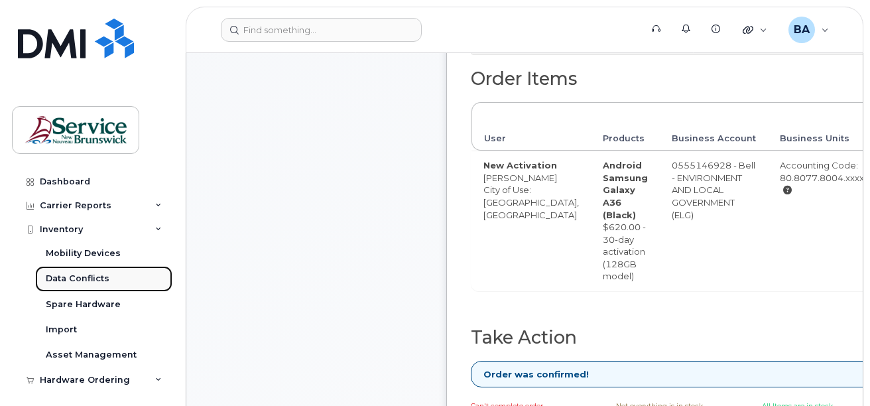
click at [61, 273] on div "Data Conflicts" at bounding box center [78, 279] width 64 height 12
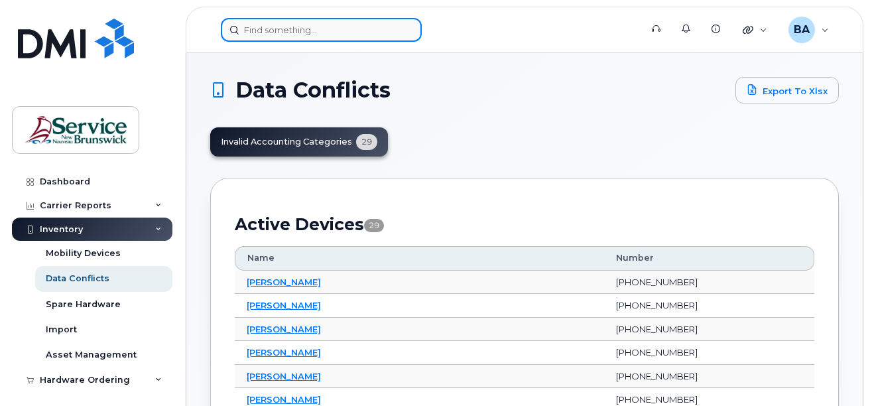
click at [271, 21] on input at bounding box center [321, 30] width 201 height 24
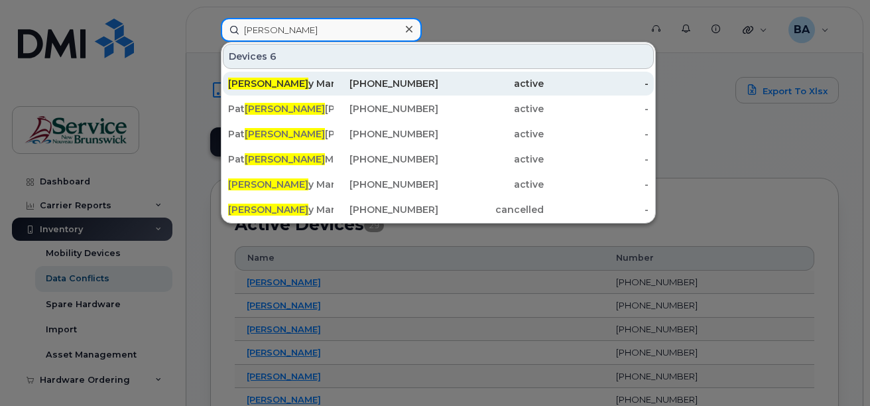
type input "rick"
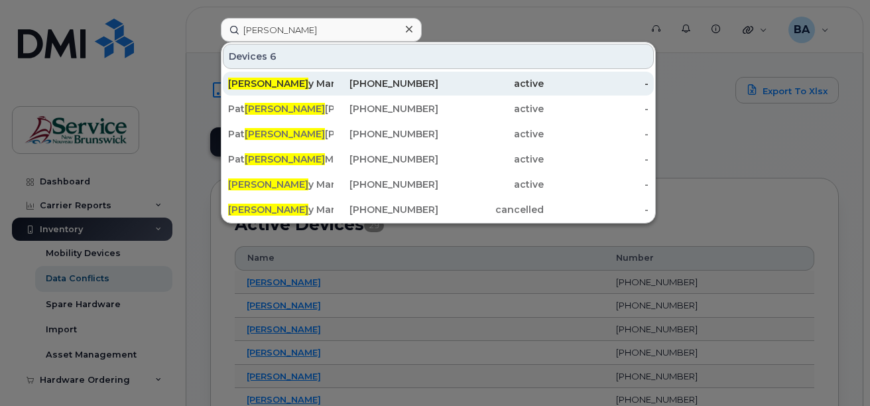
click at [261, 83] on div "Rick y Marmen ????" at bounding box center [280, 83] width 105 height 13
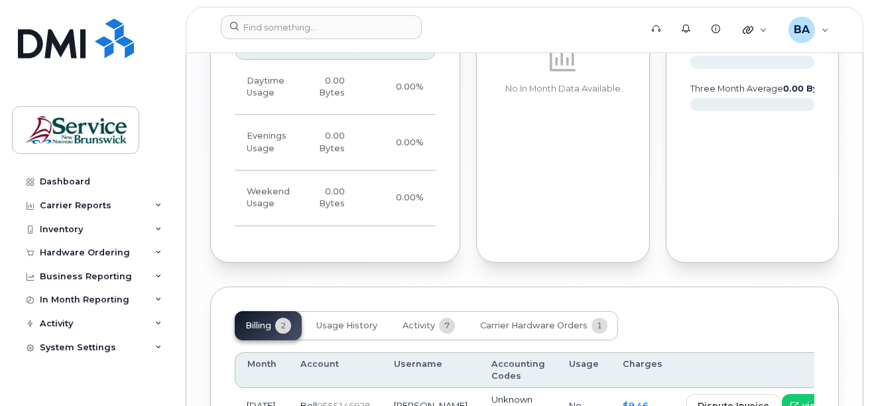
scroll to position [1346, 0]
click at [409, 321] on span "Activity" at bounding box center [419, 326] width 32 height 11
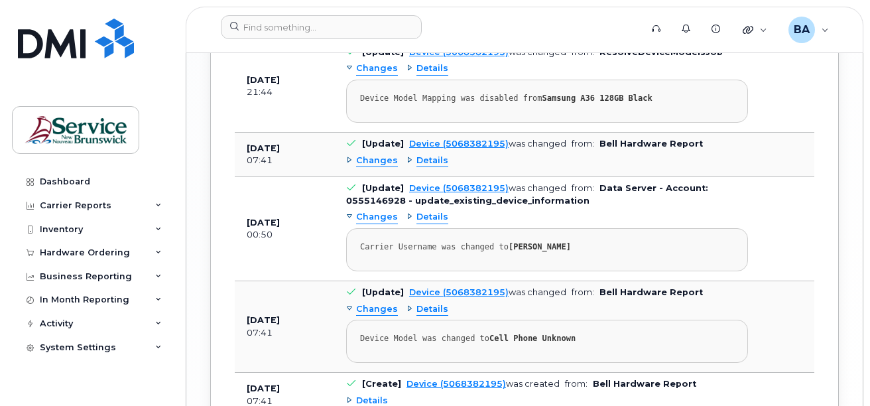
scroll to position [1875, 0]
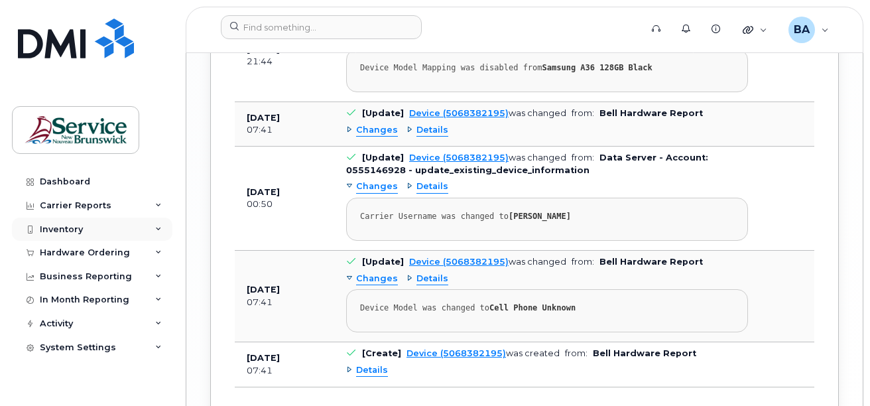
click at [59, 227] on div "Inventory" at bounding box center [61, 229] width 43 height 11
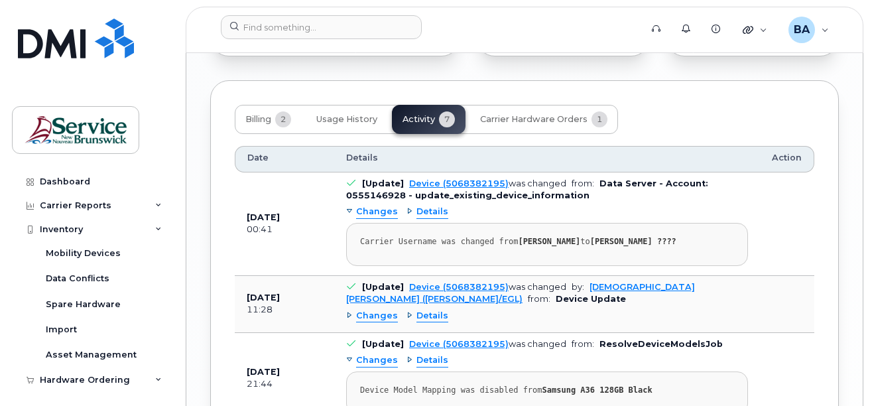
scroll to position [1544, 0]
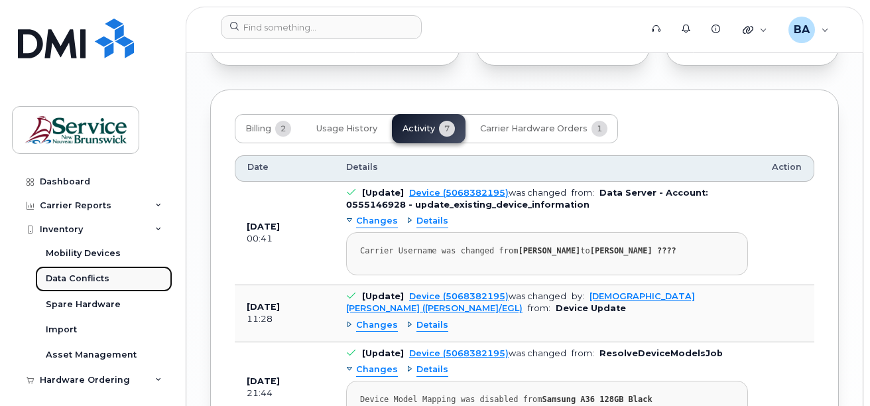
click at [68, 276] on div "Data Conflicts" at bounding box center [78, 279] width 64 height 12
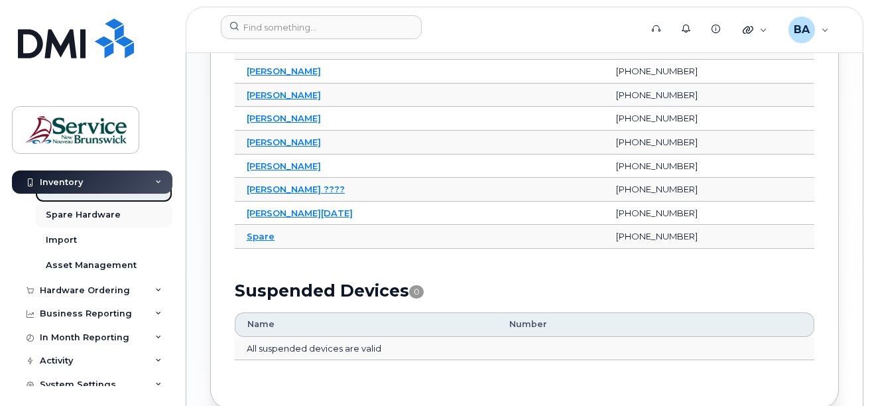
scroll to position [99, 0]
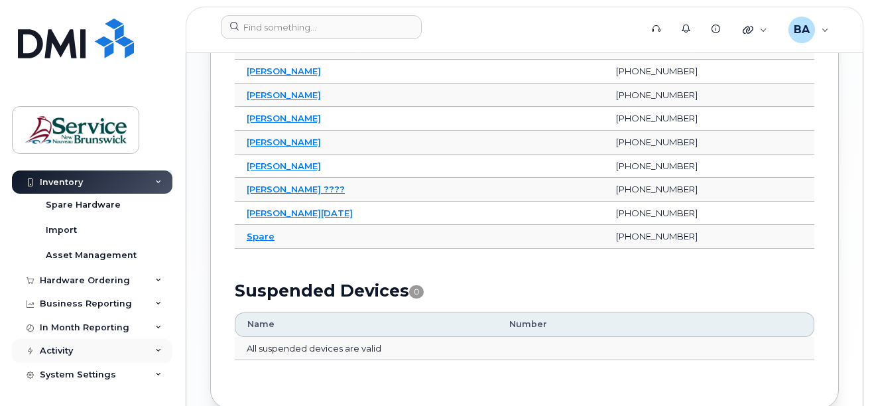
click at [62, 349] on div "Activity" at bounding box center [56, 350] width 33 height 11
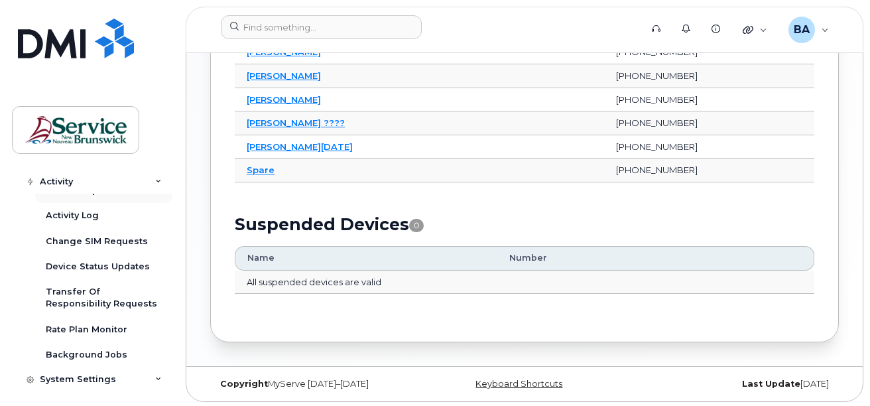
scroll to position [289, 0]
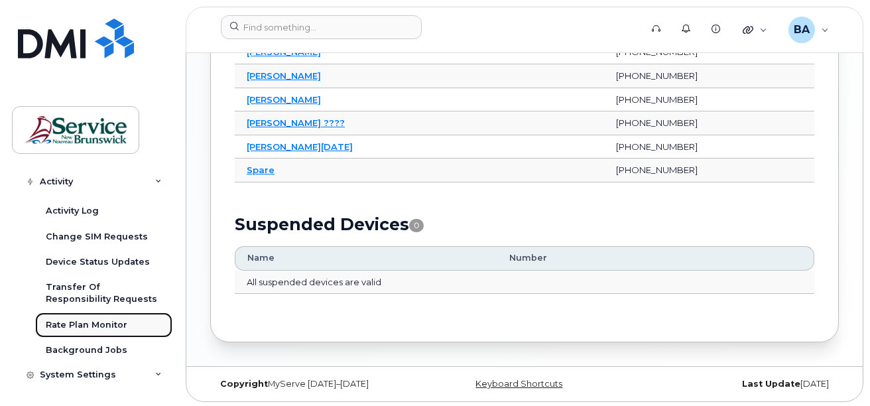
click at [79, 326] on div "Rate Plan Monitor" at bounding box center [87, 325] width 82 height 12
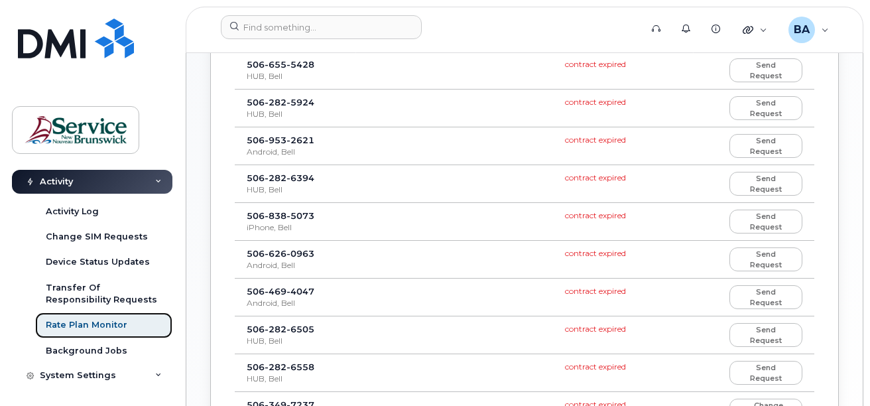
scroll to position [464, 0]
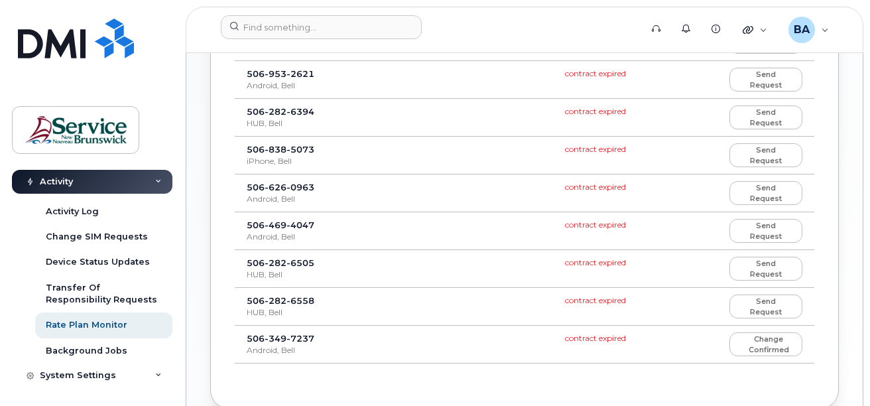
click at [284, 149] on span "838" at bounding box center [276, 149] width 22 height 11
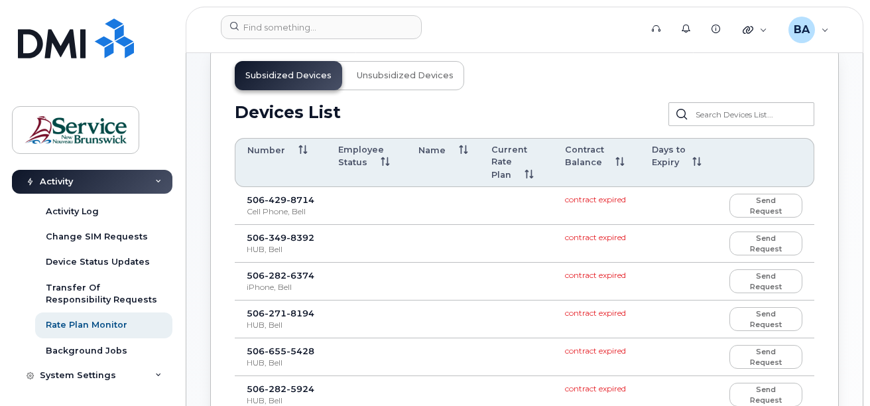
scroll to position [66, 0]
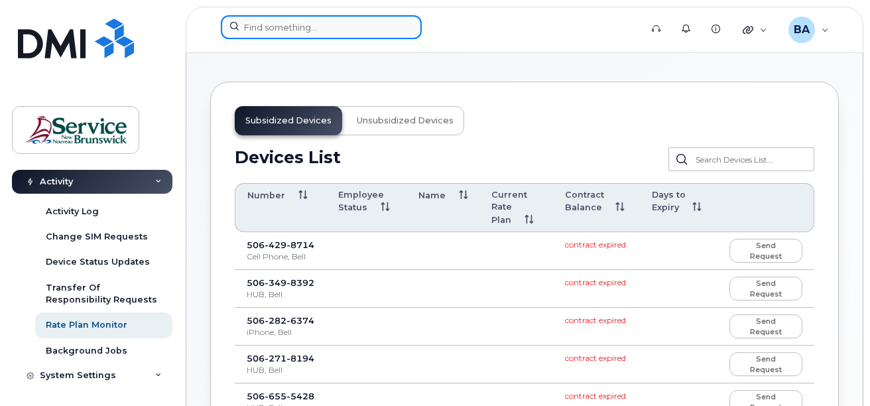
click at [383, 29] on input at bounding box center [321, 27] width 201 height 24
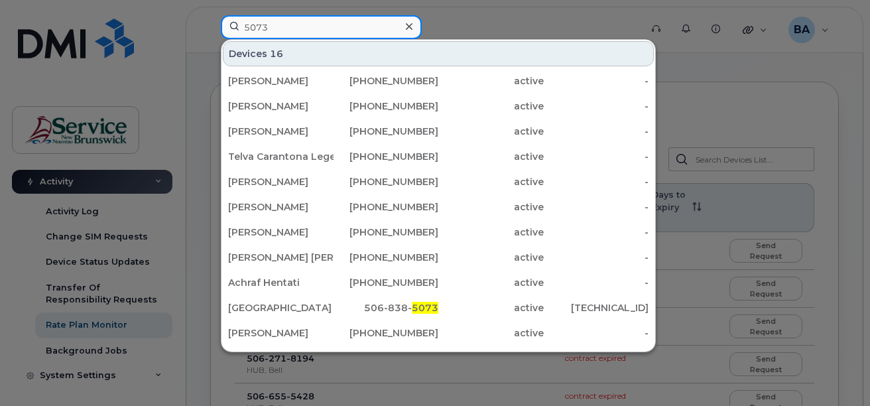
type input "5073"
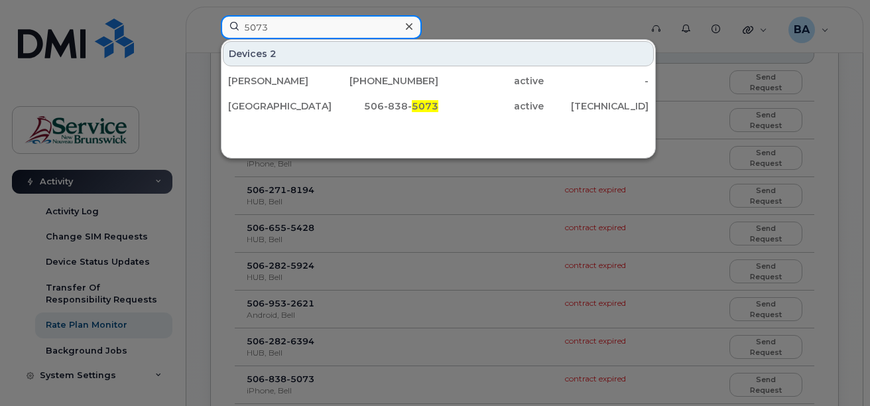
scroll to position [265, 0]
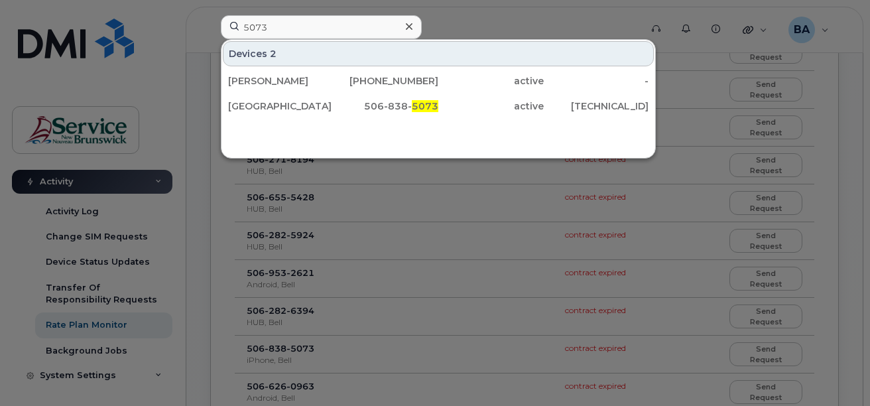
click at [539, 25] on div at bounding box center [435, 203] width 870 height 406
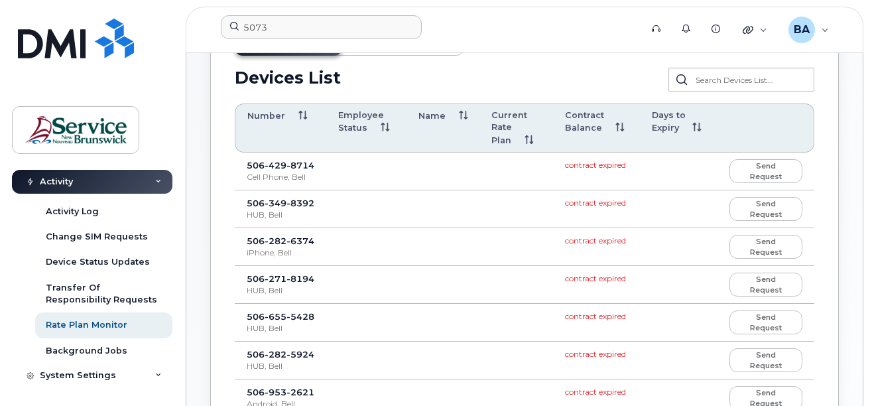
scroll to position [0, 0]
